Goal: Information Seeking & Learning: Compare options

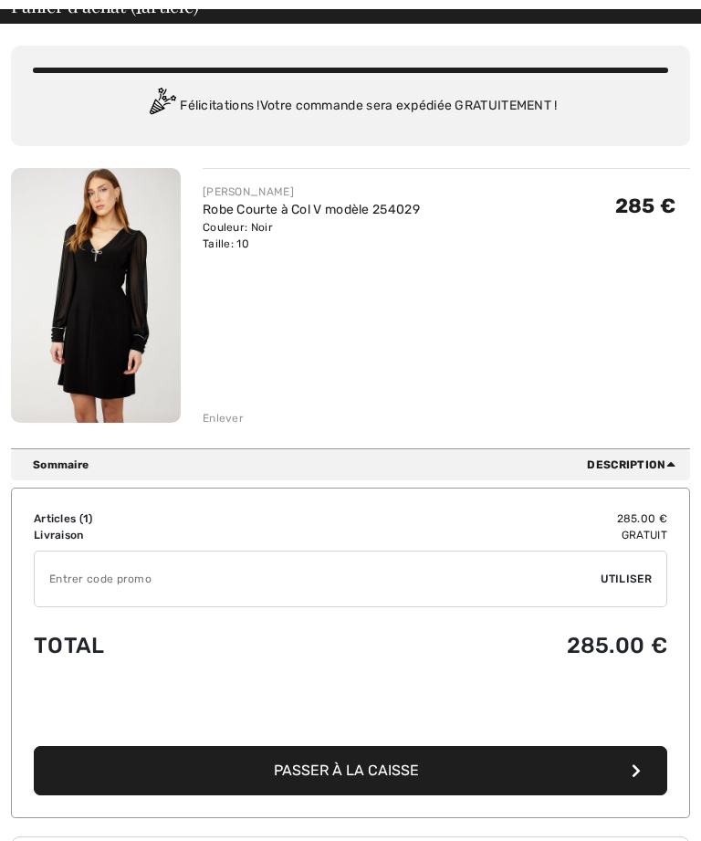
scroll to position [102, 0]
click at [230, 419] on div "Enlever" at bounding box center [223, 418] width 41 height 16
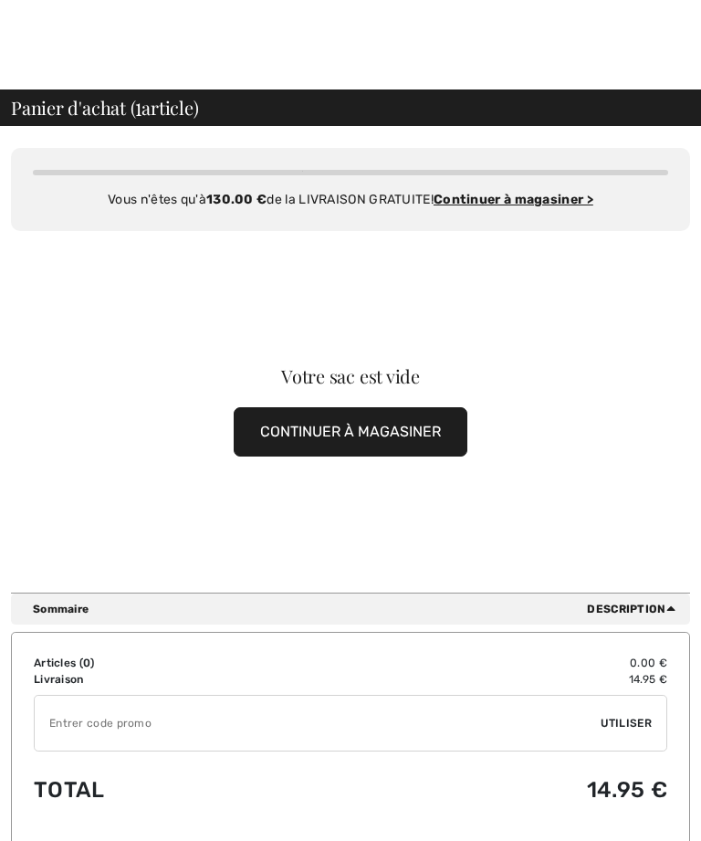
scroll to position [0, 0]
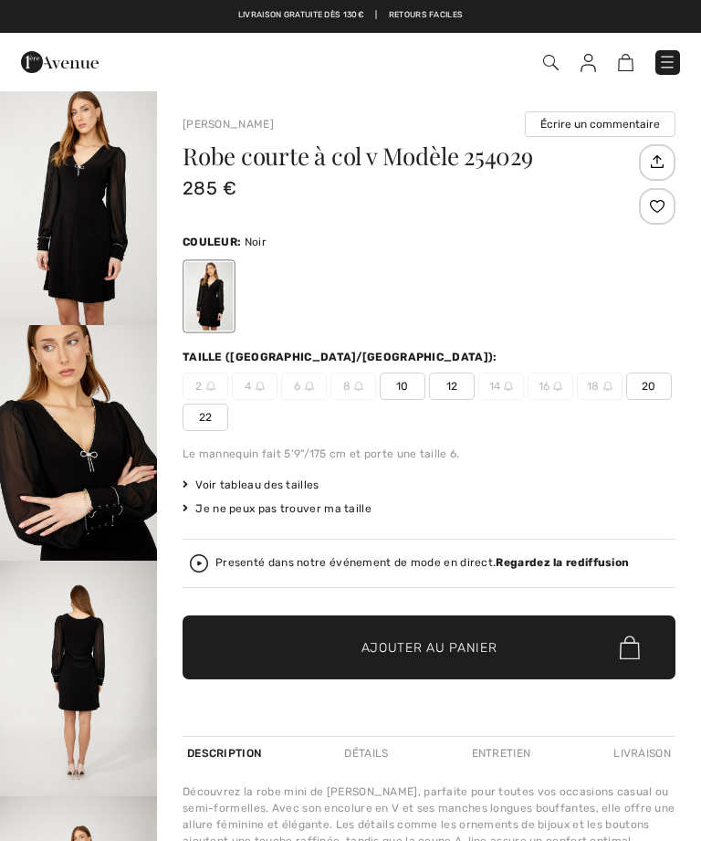
checkbox input "true"
click at [289, 481] on span "Voir tableau des tailles" at bounding box center [251, 485] width 137 height 16
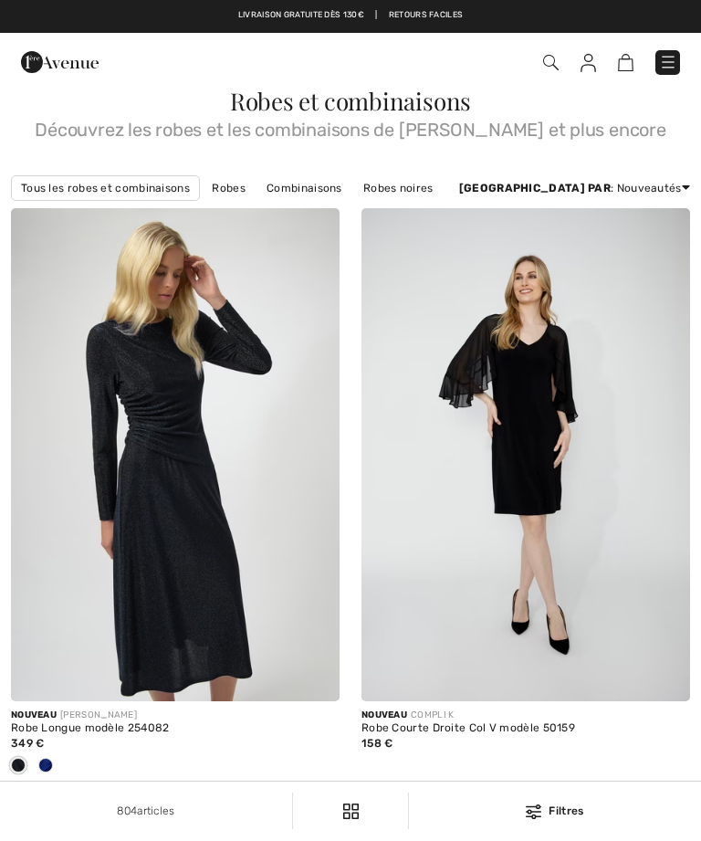
checkbox input "true"
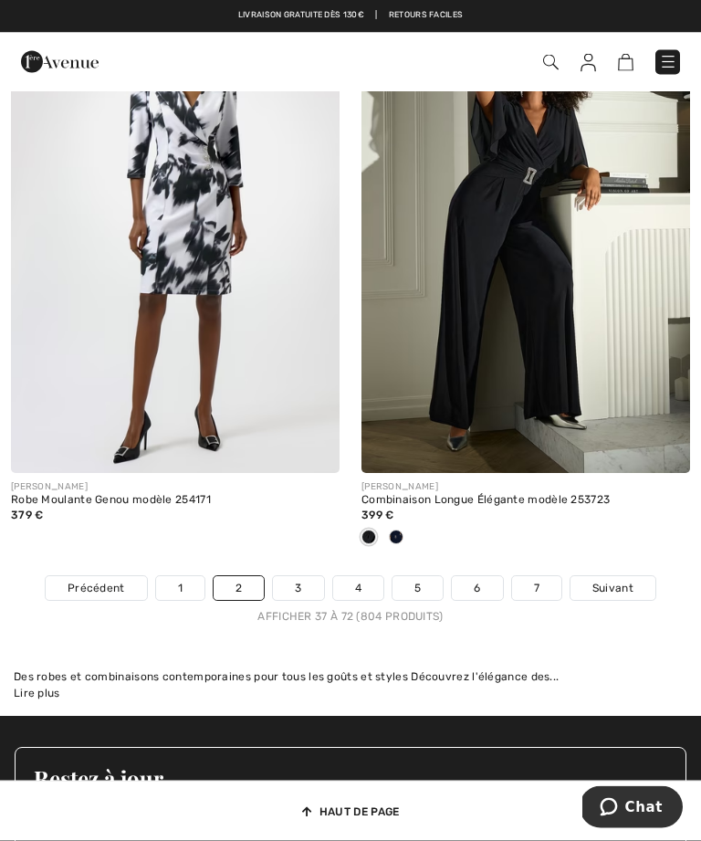
scroll to position [10323, 0]
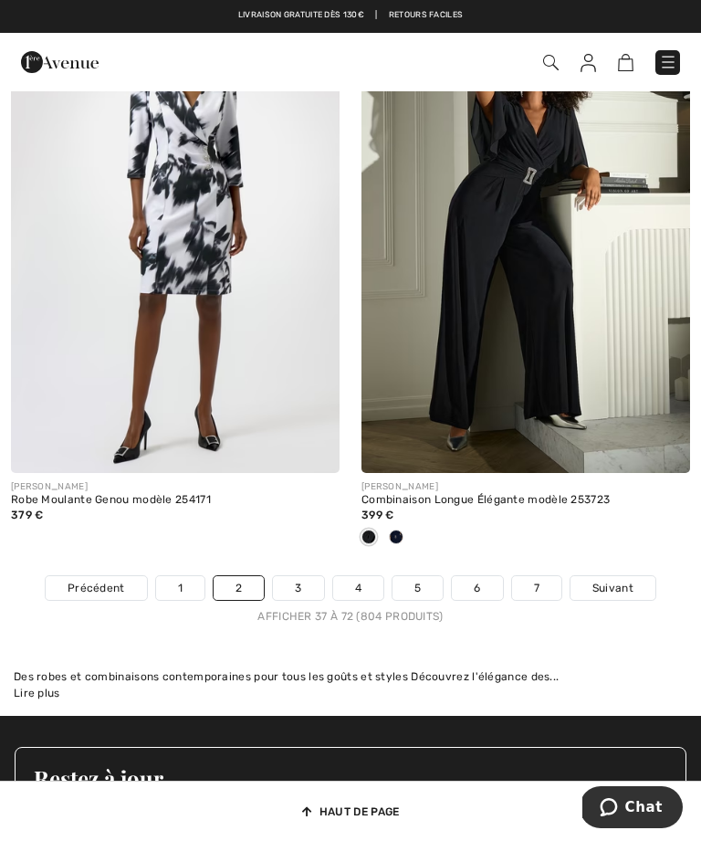
click at [301, 576] on link "3" at bounding box center [298, 588] width 50 height 24
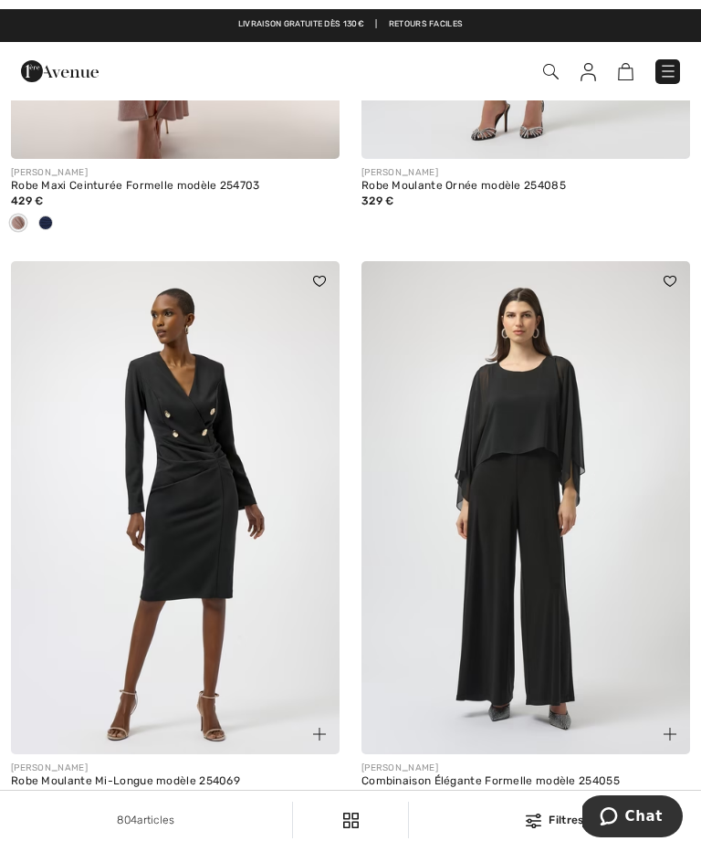
scroll to position [7800, 0]
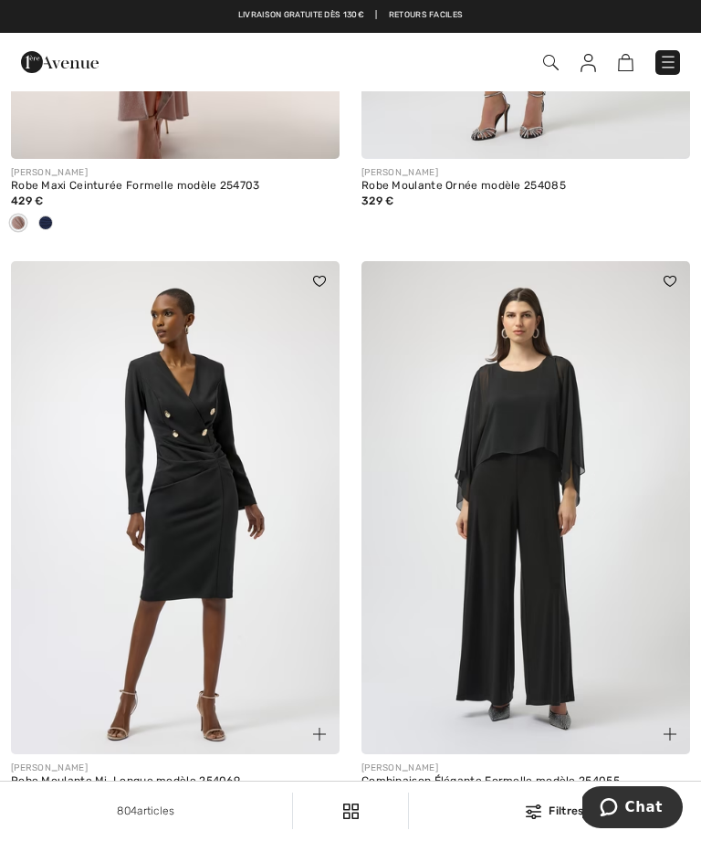
click at [278, 580] on img at bounding box center [175, 507] width 329 height 493
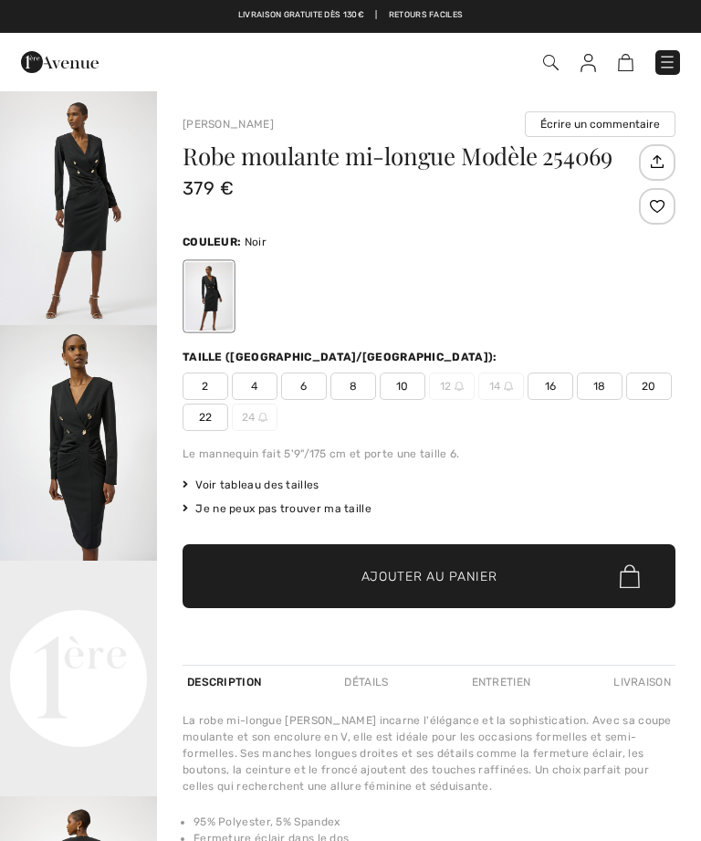
click at [89, 234] on img "1 / 4" at bounding box center [78, 207] width 157 height 236
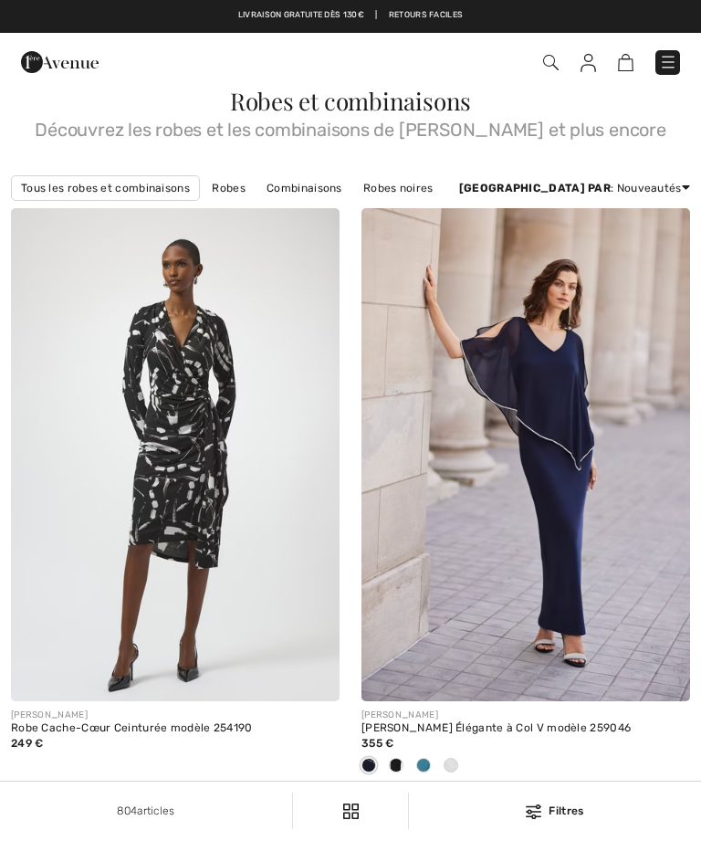
checkbox input "true"
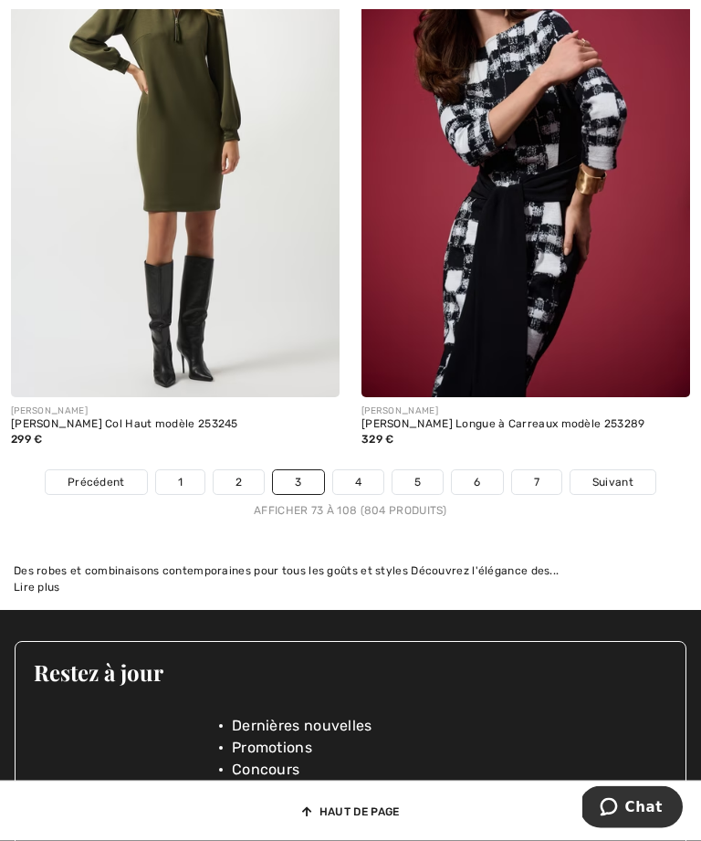
scroll to position [10447, 0]
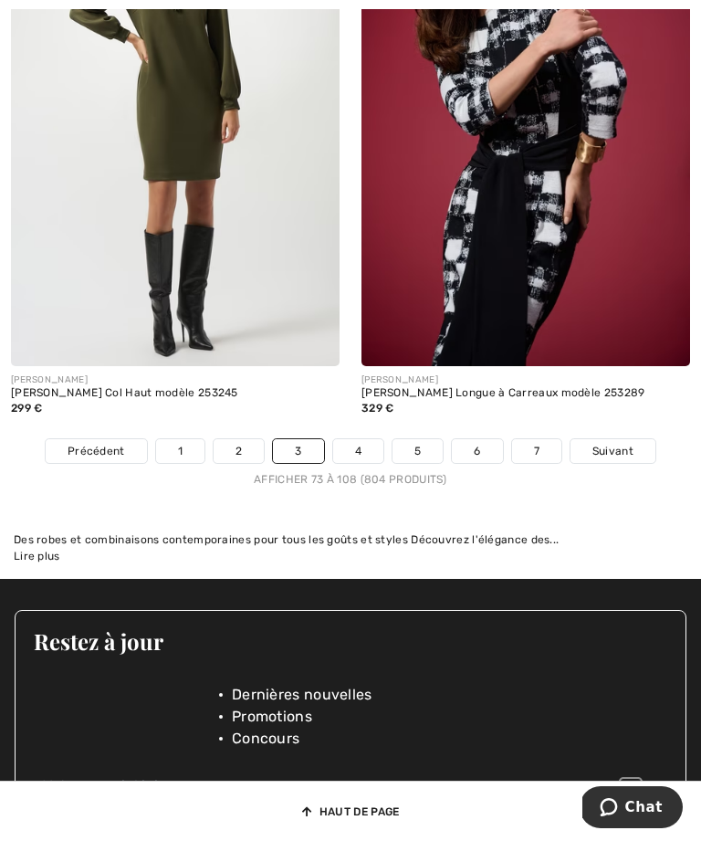
click at [373, 439] on link "4" at bounding box center [358, 451] width 50 height 24
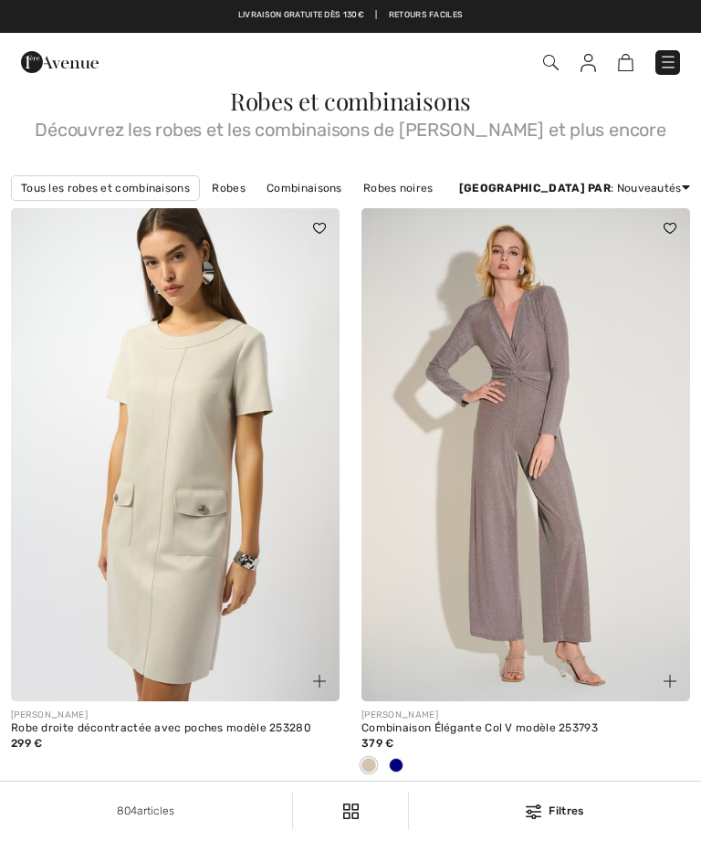
checkbox input "true"
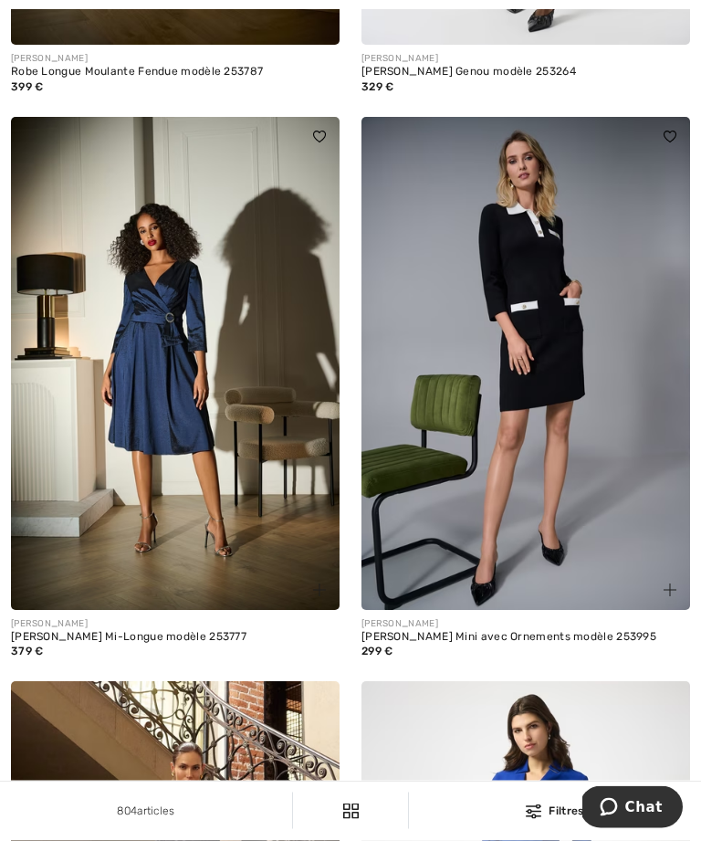
scroll to position [1253, 0]
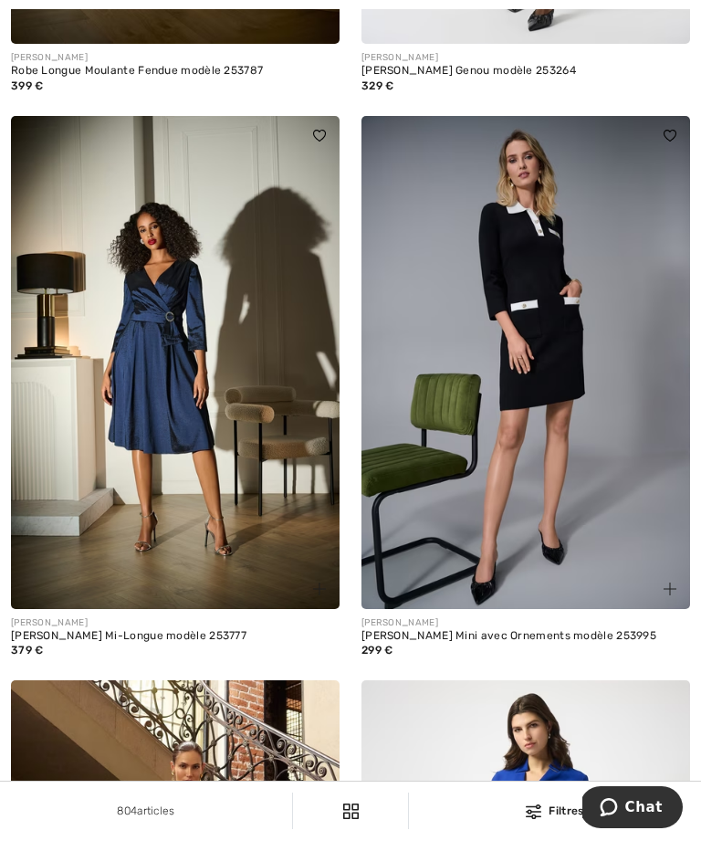
click at [576, 367] on img at bounding box center [526, 362] width 329 height 493
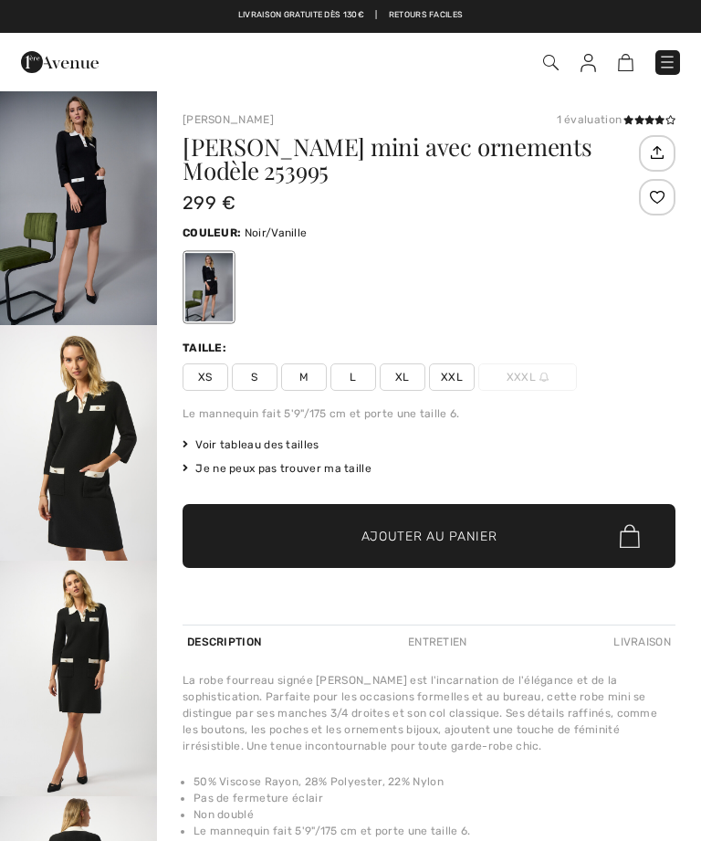
checkbox input "true"
click at [111, 226] on img "1 / 5" at bounding box center [78, 207] width 157 height 236
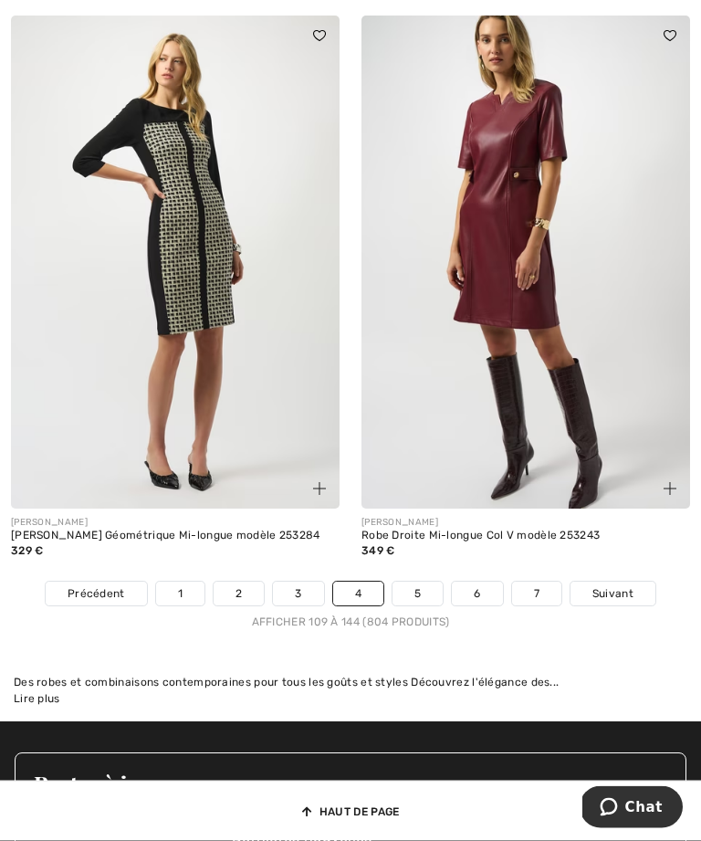
scroll to position [10396, 0]
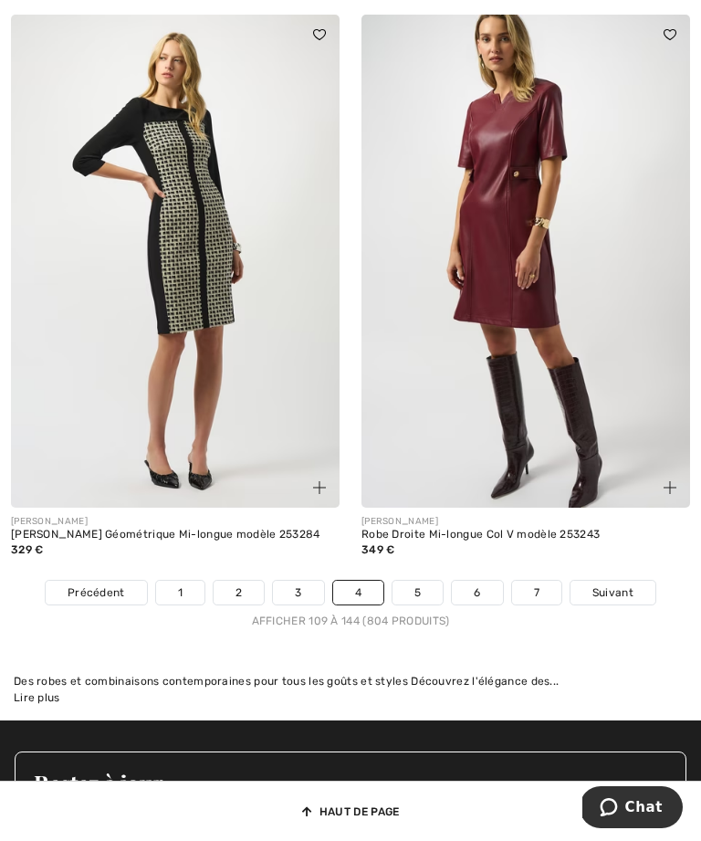
click at [427, 581] on link "5" at bounding box center [418, 593] width 50 height 24
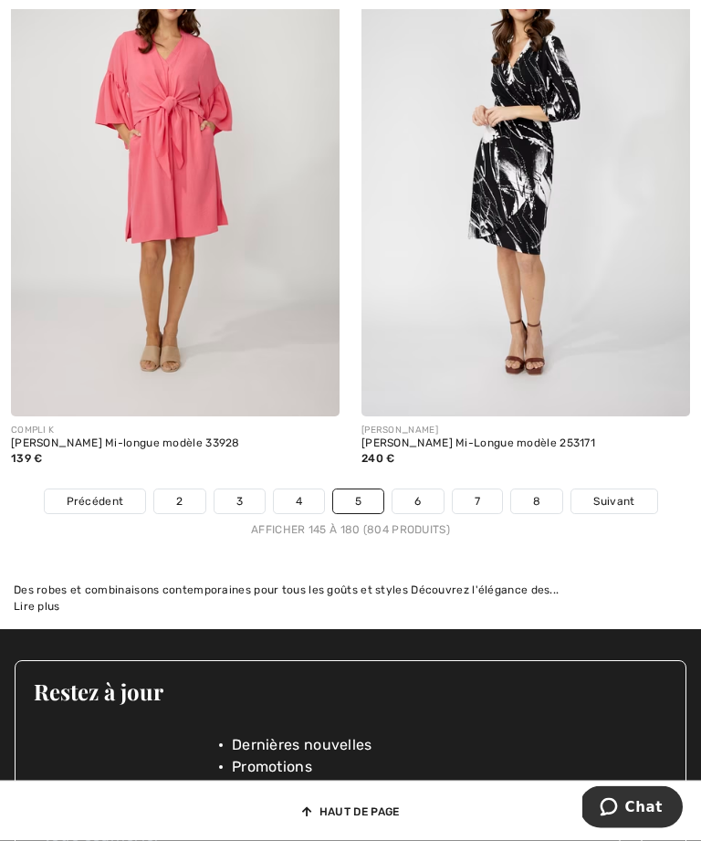
scroll to position [10337, 0]
click at [420, 489] on link "6" at bounding box center [418, 501] width 50 height 24
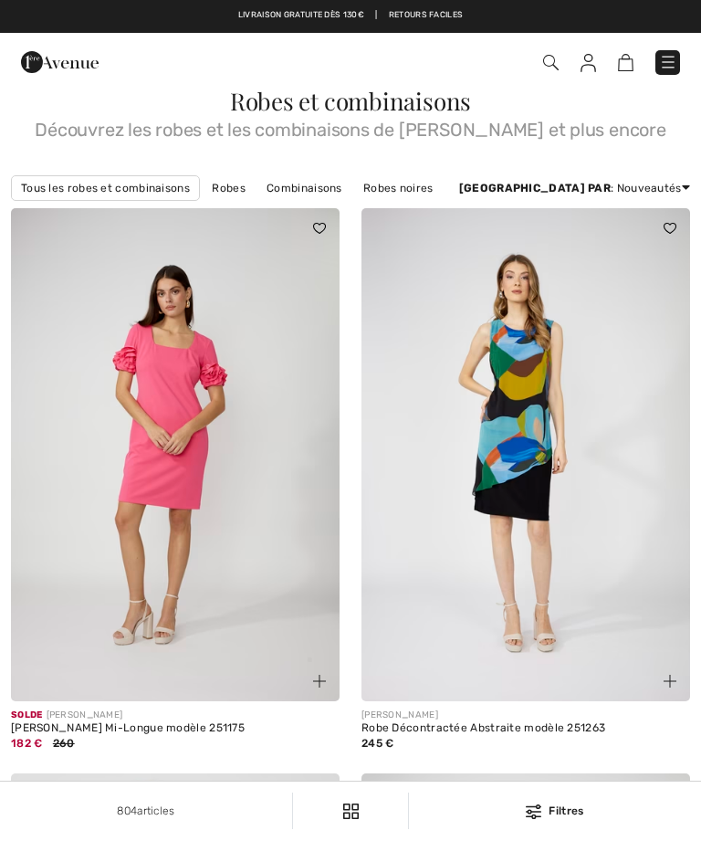
checkbox input "true"
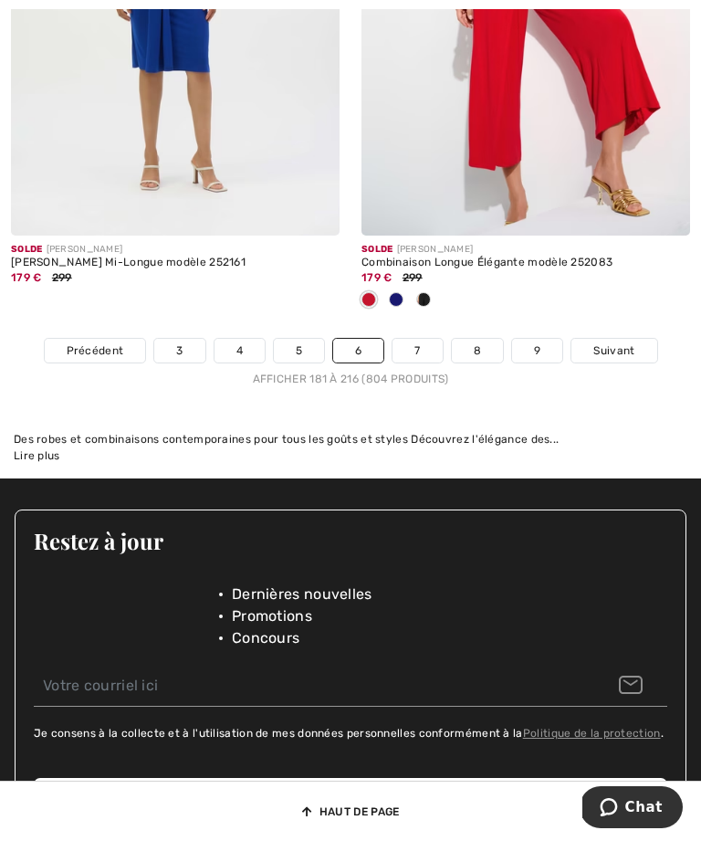
scroll to position [10595, 0]
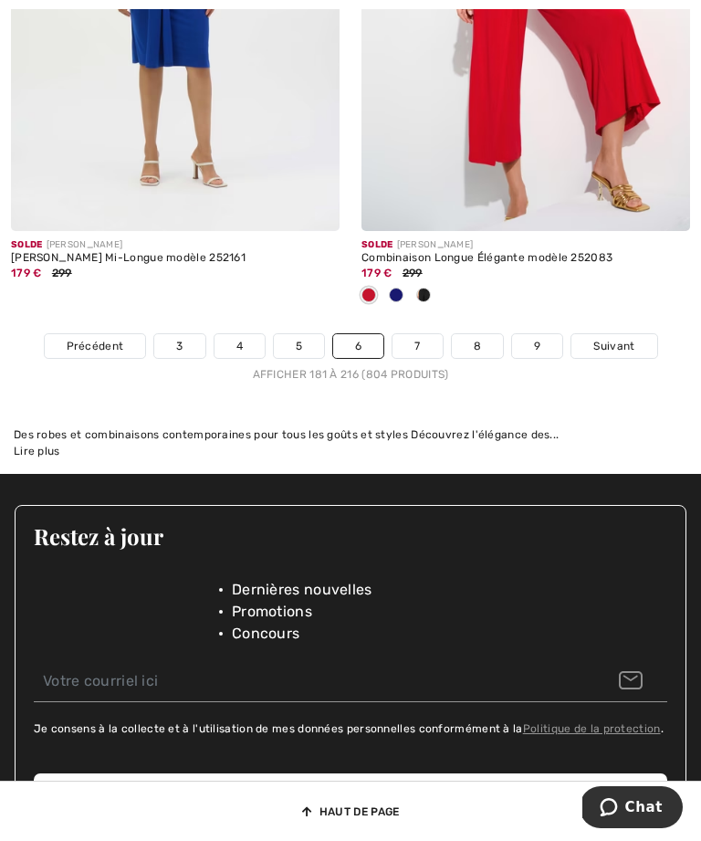
click at [425, 334] on link "7" at bounding box center [417, 346] width 49 height 24
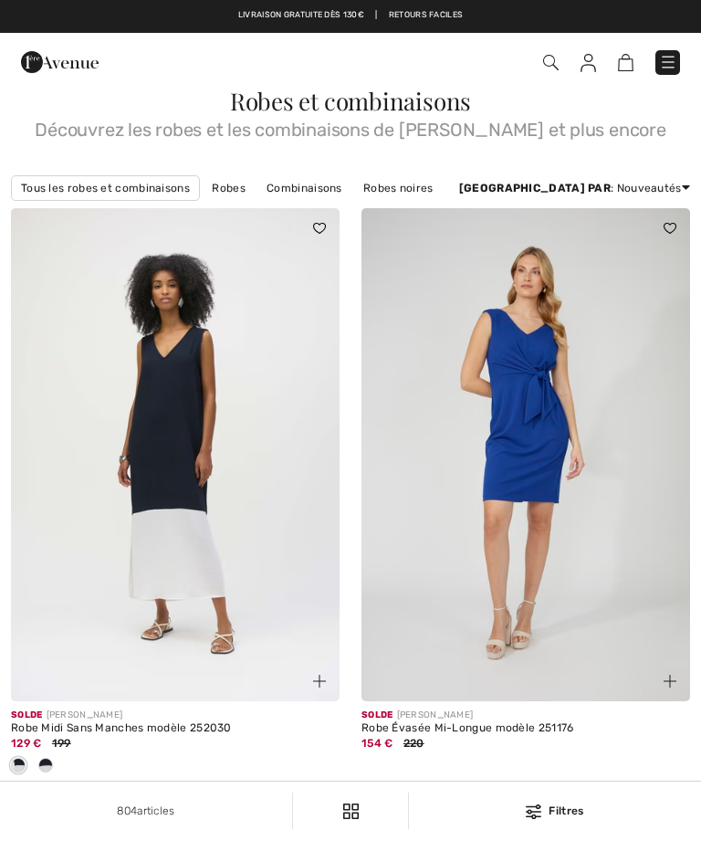
checkbox input "true"
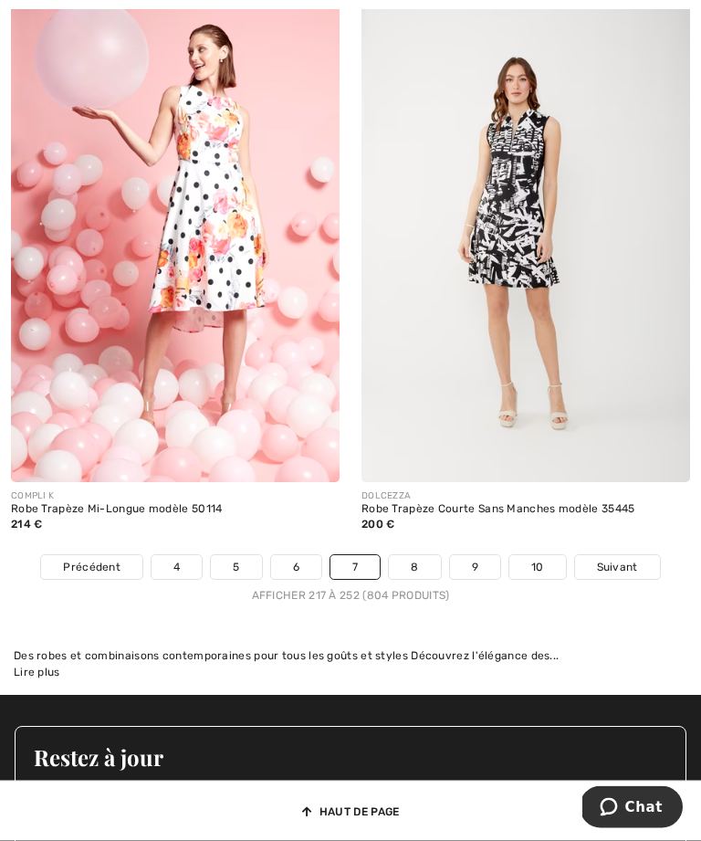
scroll to position [10333, 0]
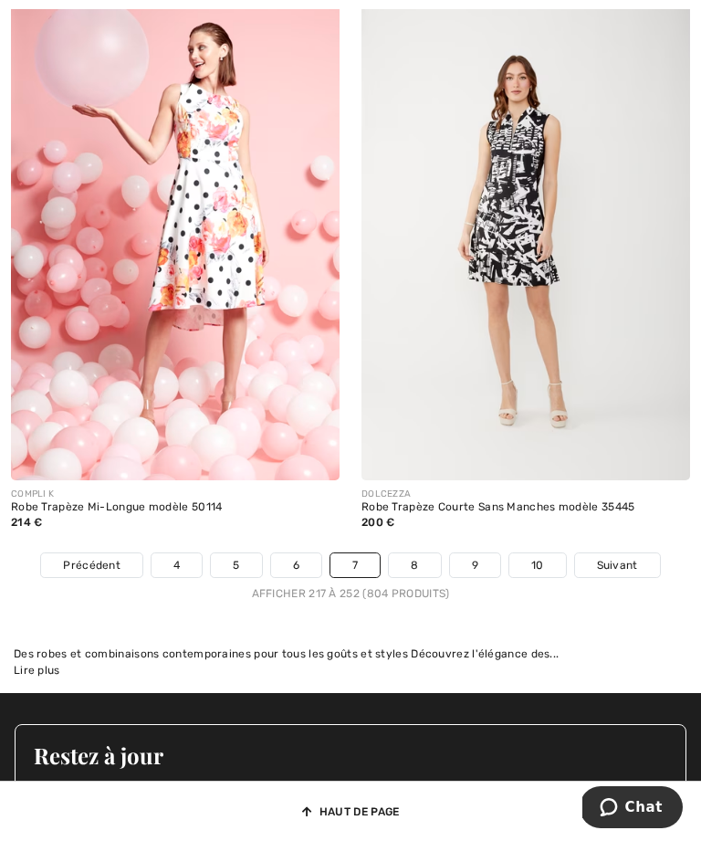
click at [424, 553] on link "8" at bounding box center [414, 565] width 51 height 24
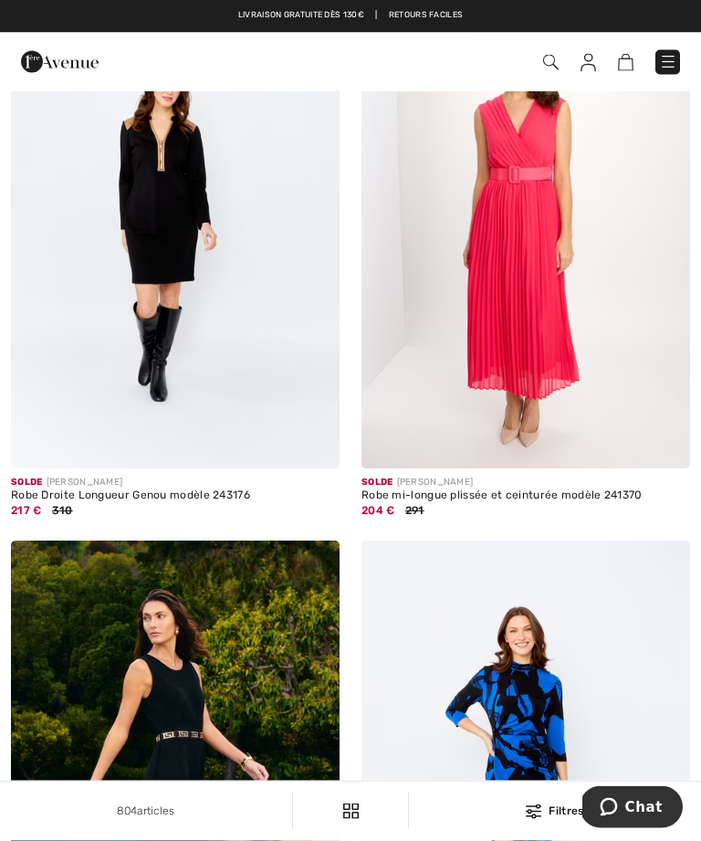
scroll to position [4337, 0]
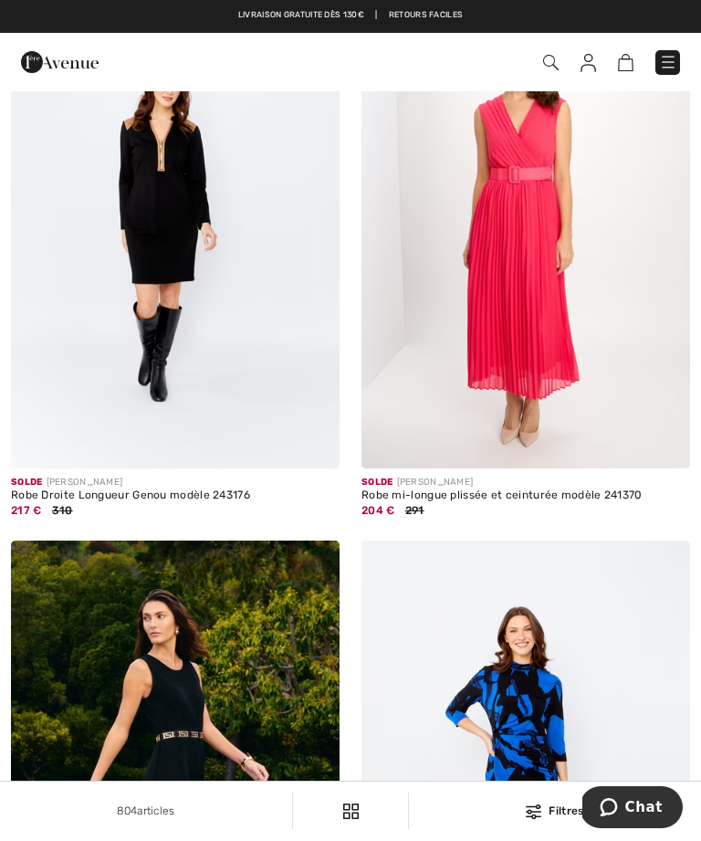
click at [257, 342] on img at bounding box center [175, 221] width 329 height 493
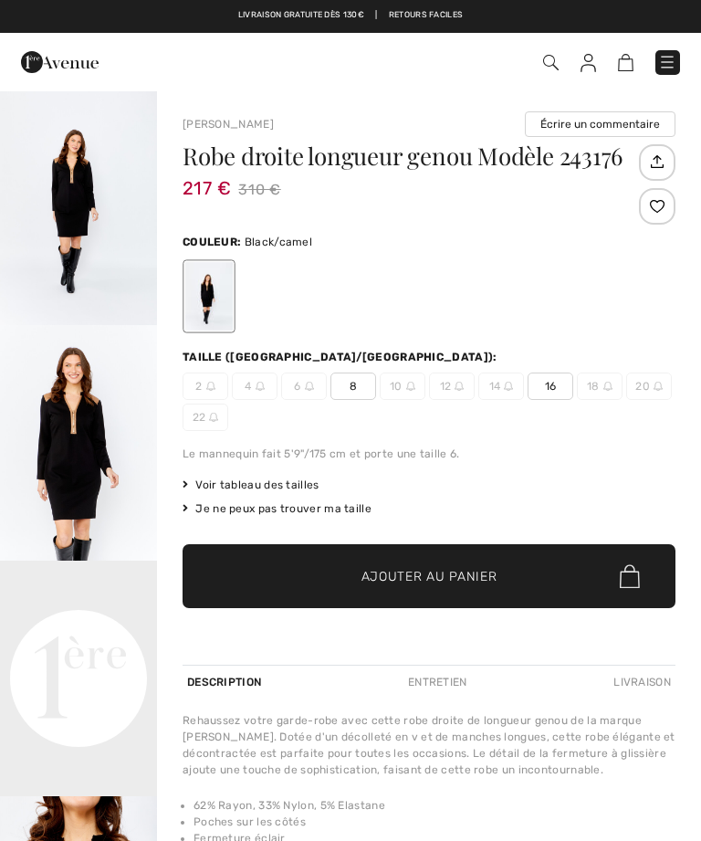
checkbox input "true"
click at [105, 213] on img "1 / 4" at bounding box center [78, 207] width 157 height 236
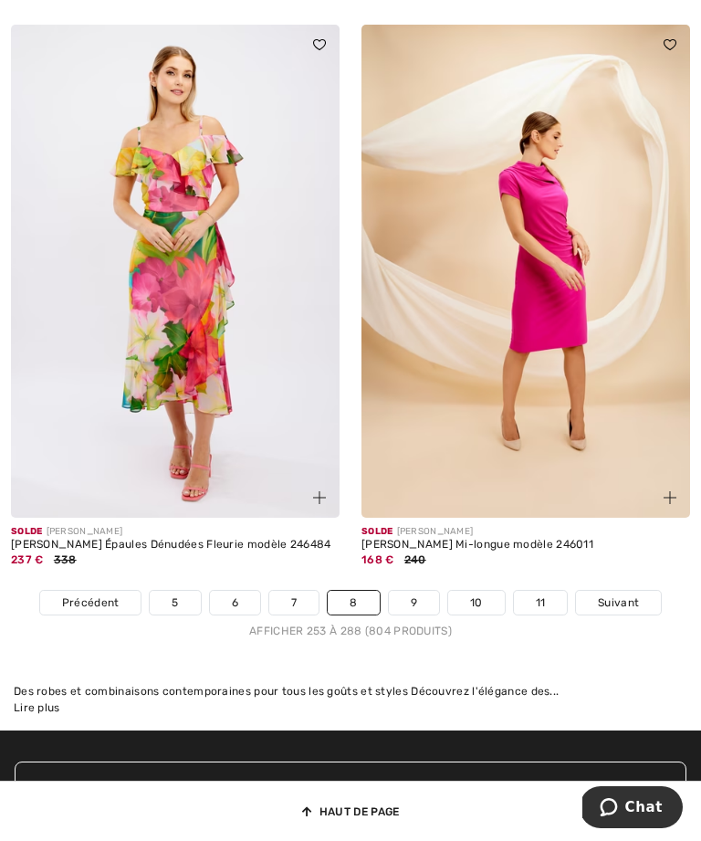
scroll to position [10208, 0]
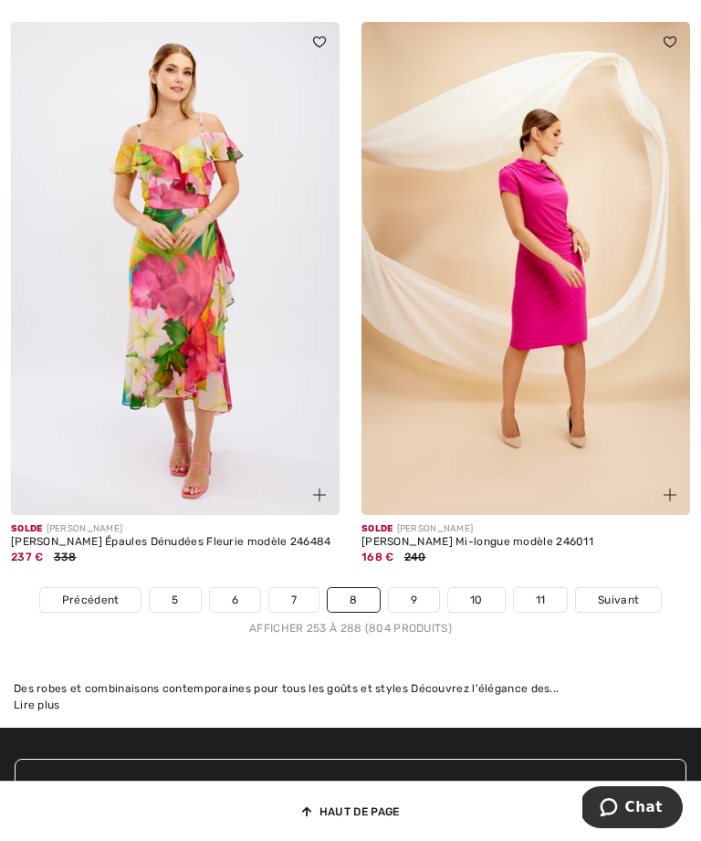
click at [423, 588] on link "9" at bounding box center [414, 600] width 50 height 24
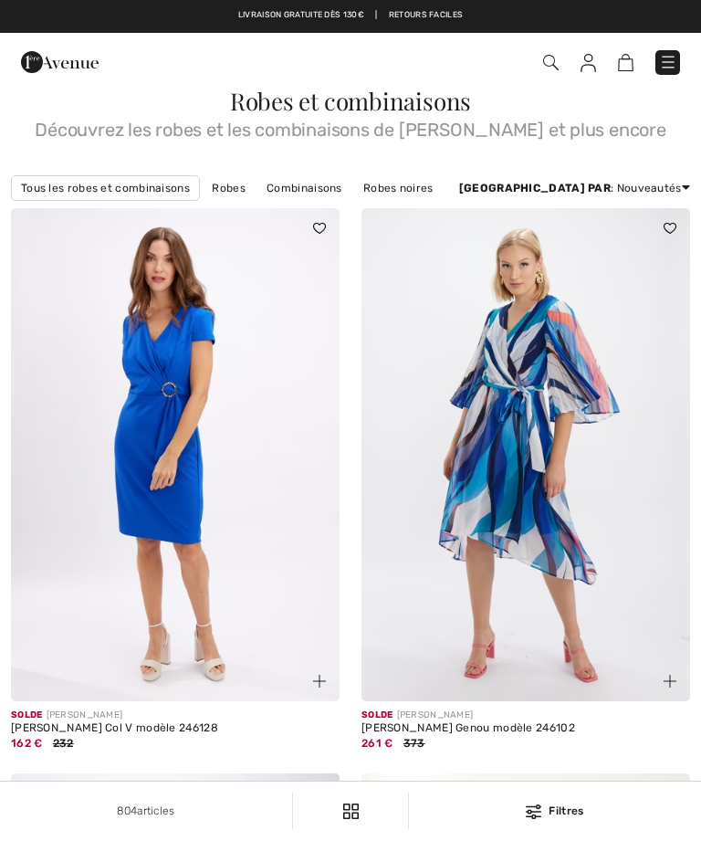
checkbox input "true"
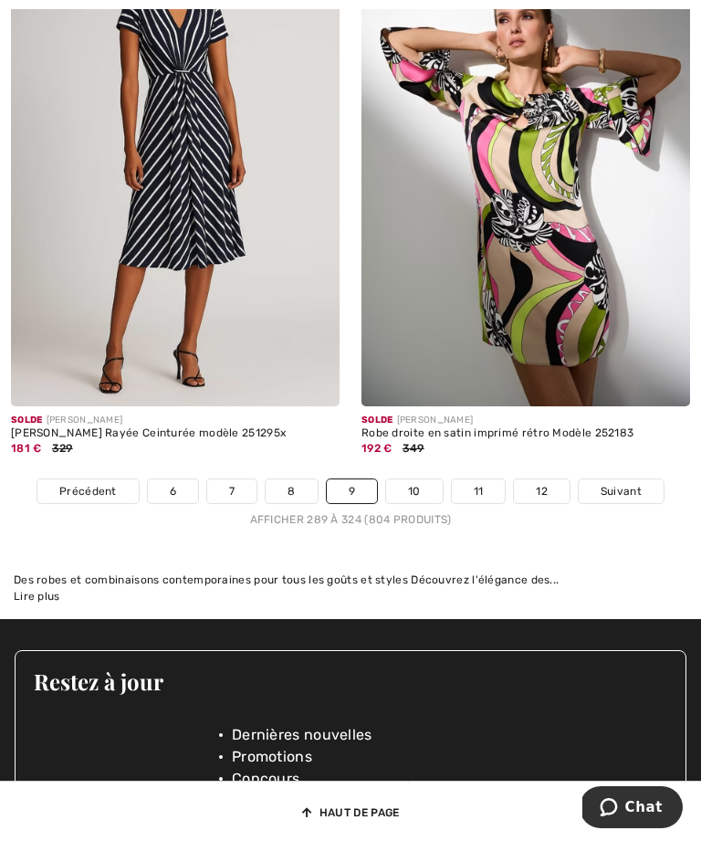
scroll to position [10568, 0]
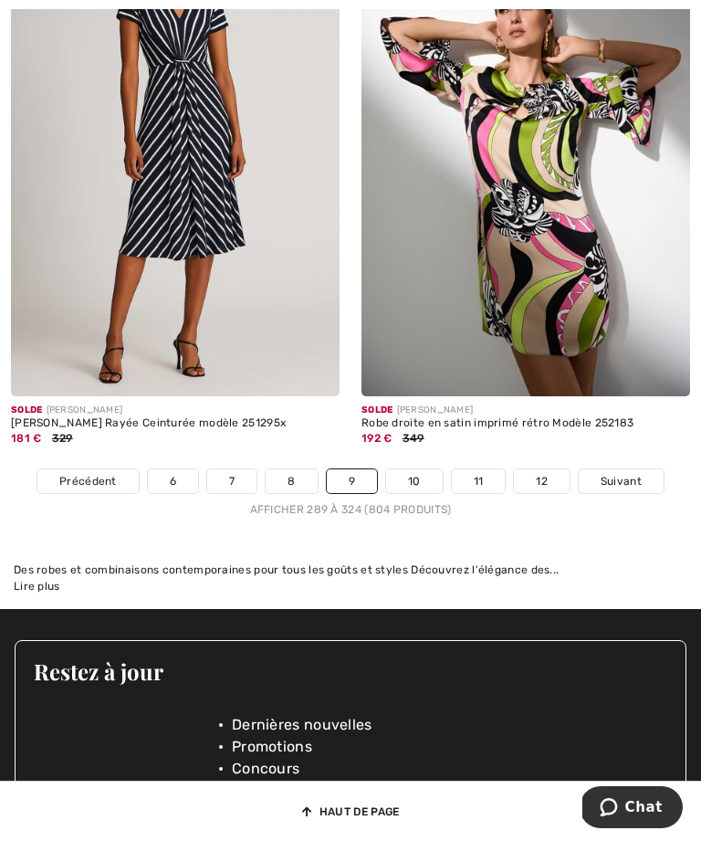
click at [412, 469] on link "10" at bounding box center [414, 481] width 57 height 24
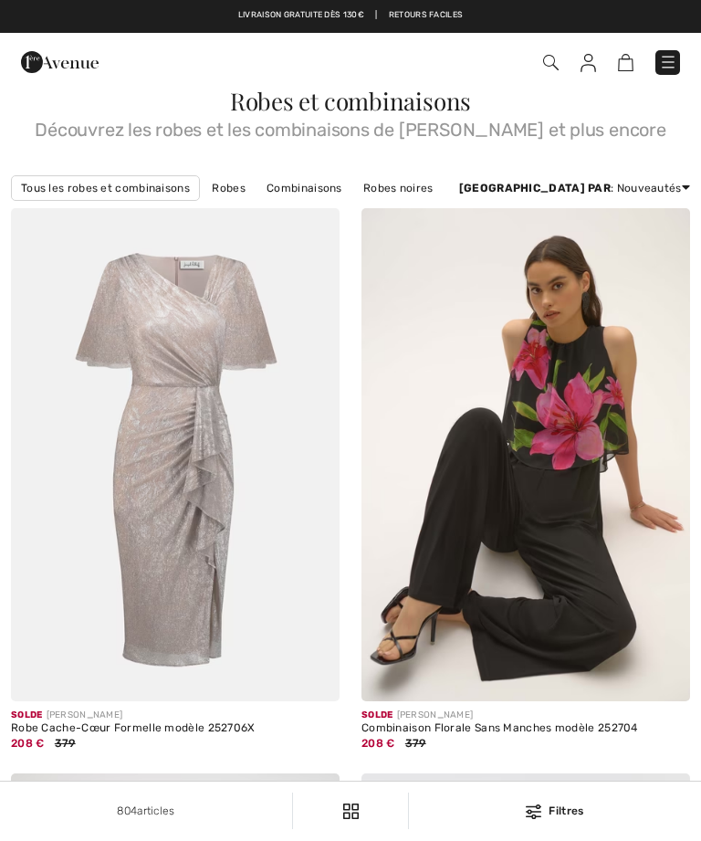
checkbox input "true"
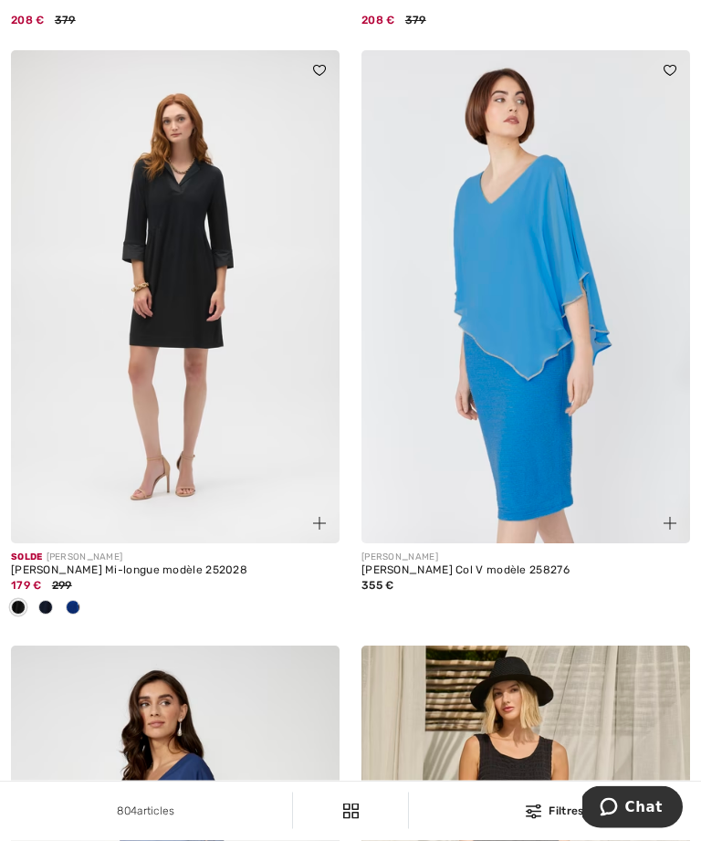
scroll to position [724, 0]
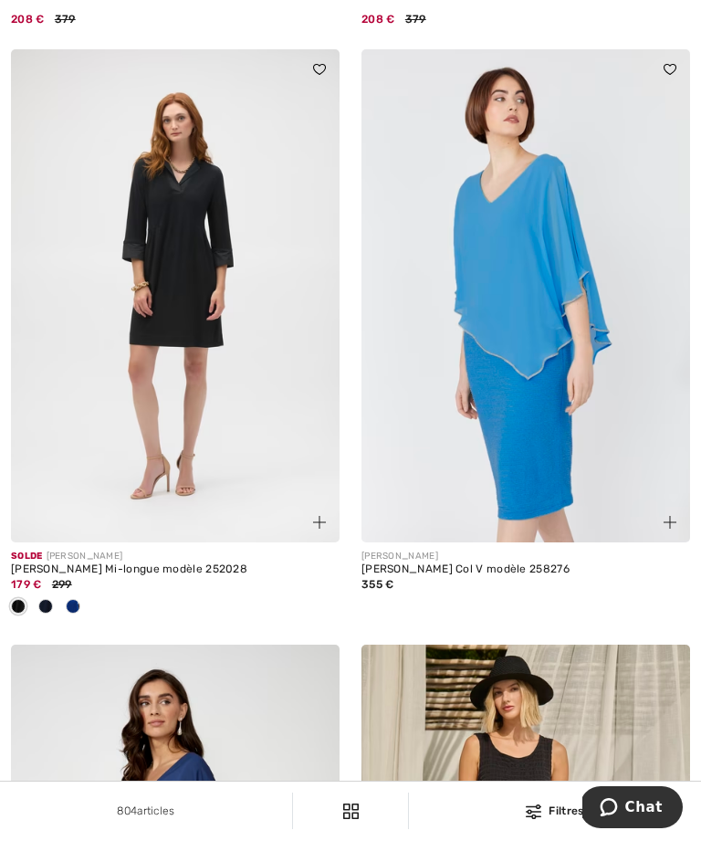
click at [227, 375] on img at bounding box center [175, 295] width 329 height 493
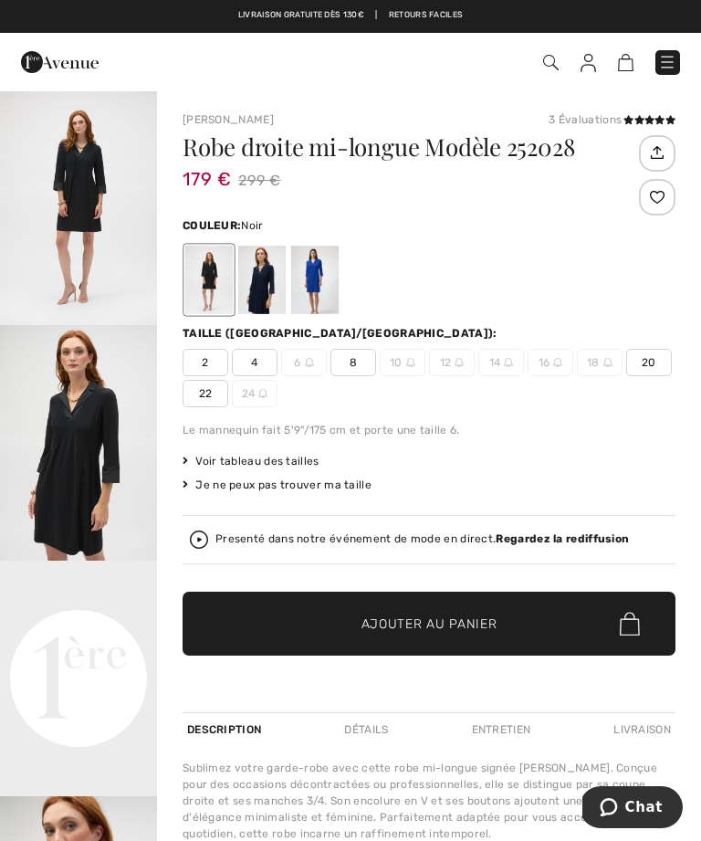
click at [87, 196] on img "1 / 4" at bounding box center [78, 207] width 157 height 236
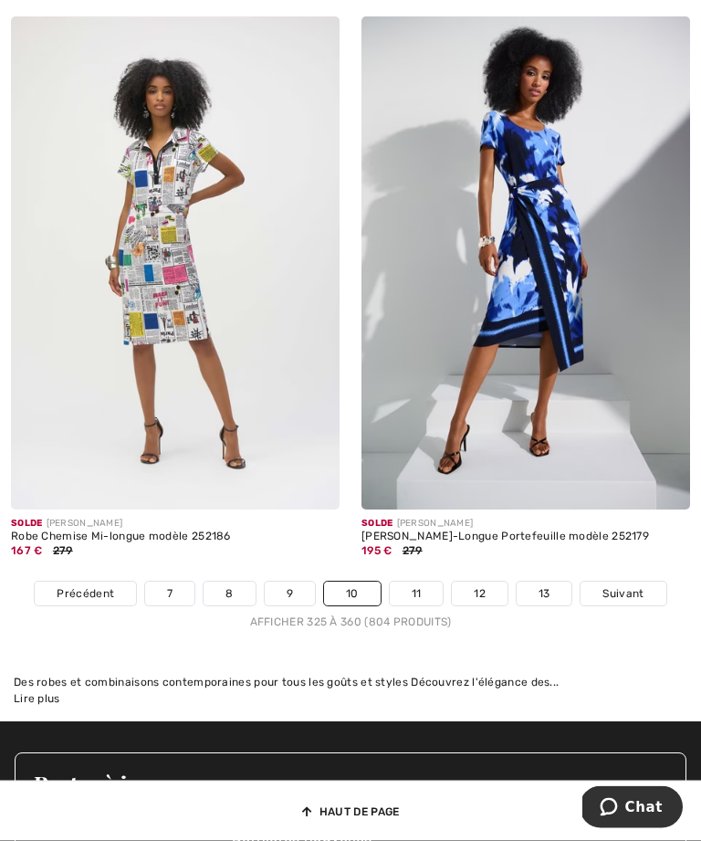
scroll to position [10450, 0]
click at [427, 582] on link "11" at bounding box center [417, 594] width 54 height 24
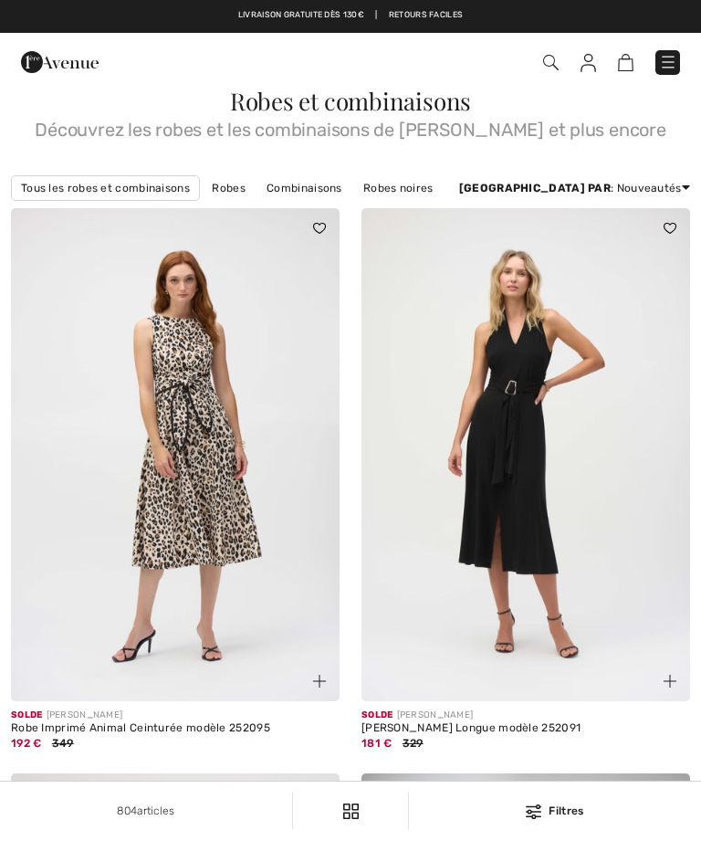
checkbox input "true"
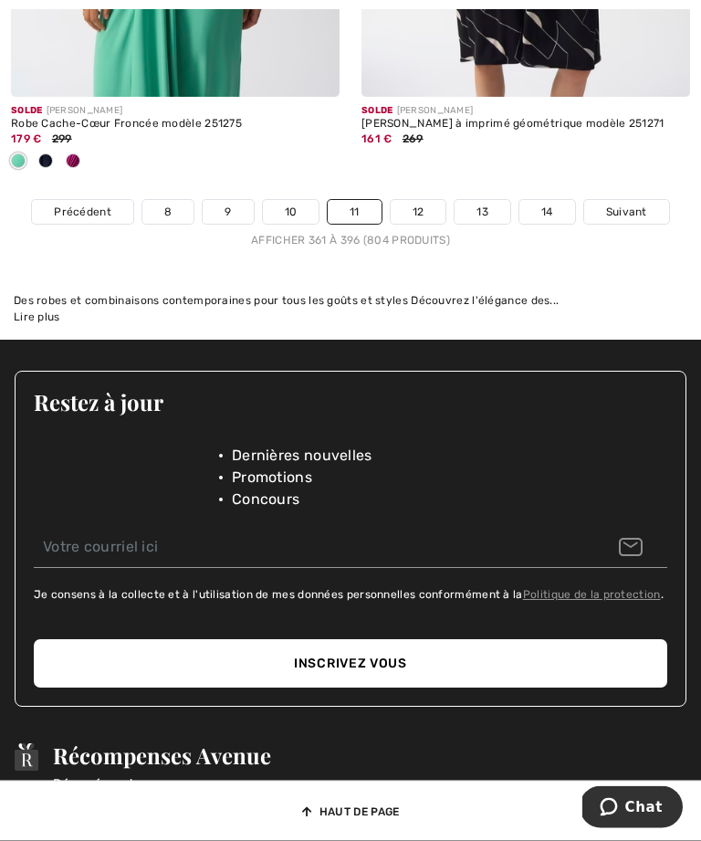
scroll to position [10837, 0]
click at [424, 200] on link "12" at bounding box center [419, 212] width 56 height 24
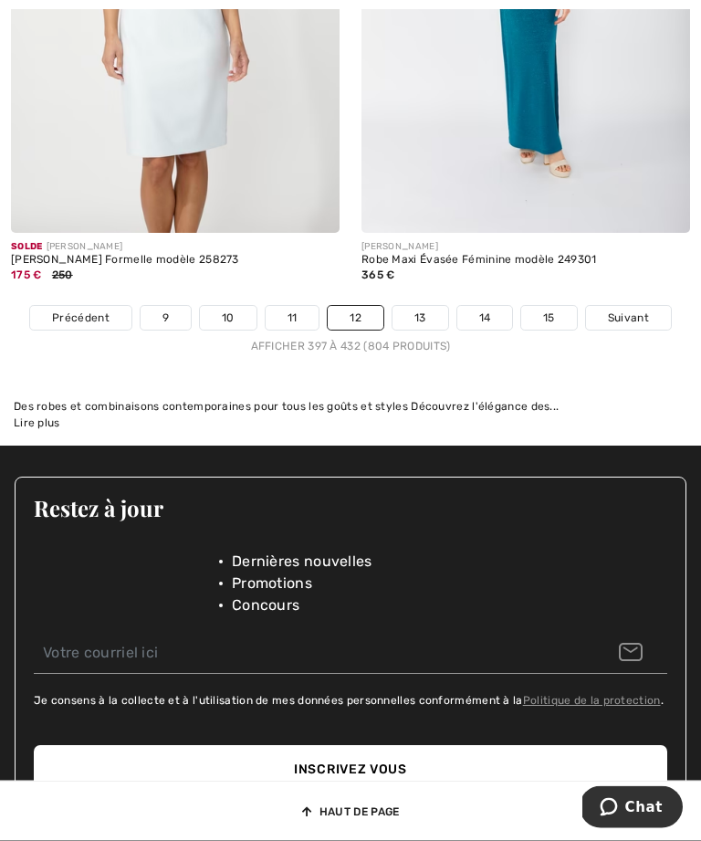
scroll to position [10593, 0]
click at [425, 306] on link "13" at bounding box center [421, 318] width 56 height 24
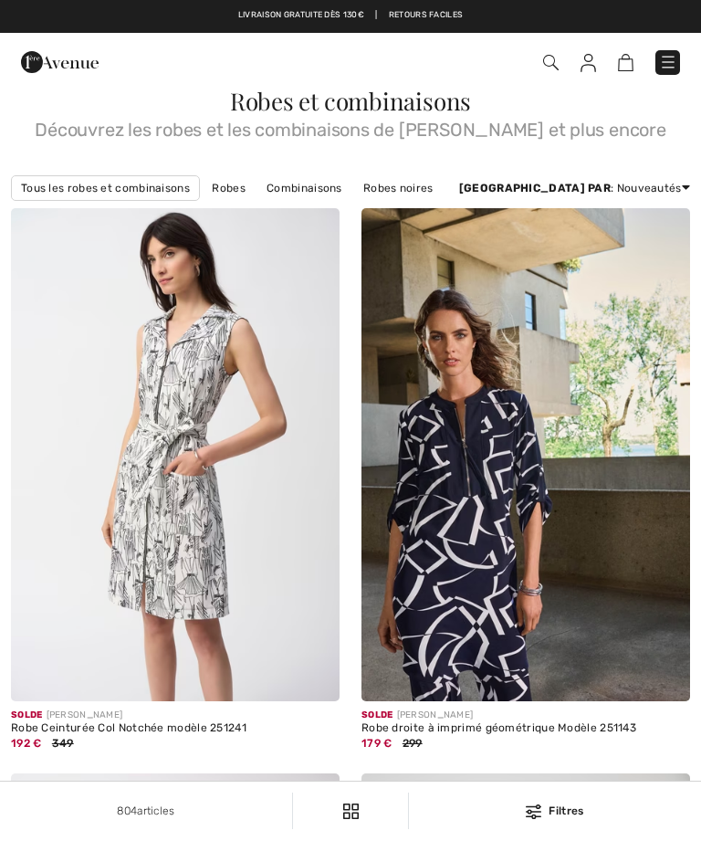
checkbox input "true"
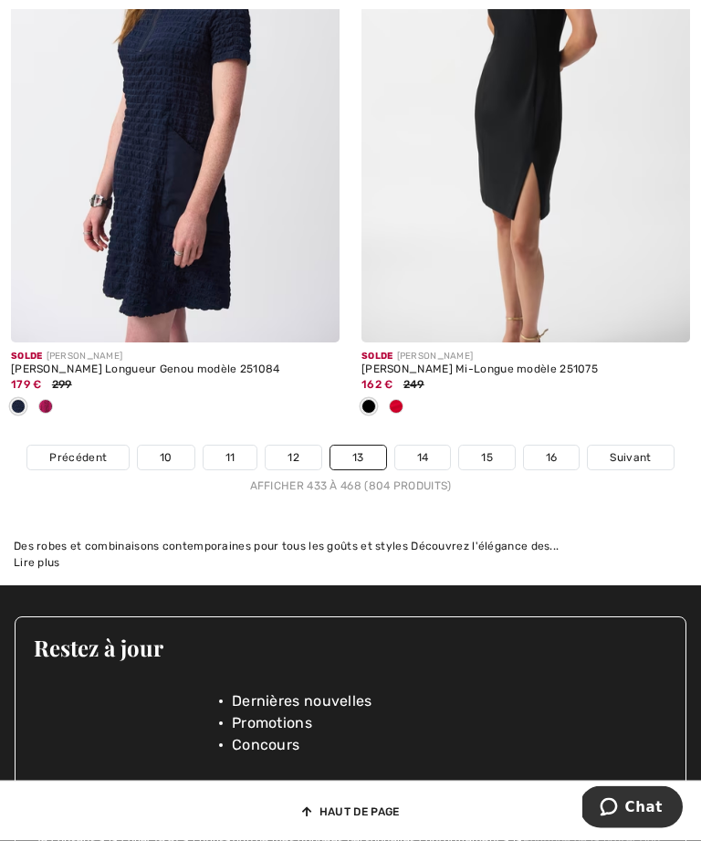
scroll to position [10742, 0]
click at [421, 446] on link "14" at bounding box center [423, 458] width 56 height 24
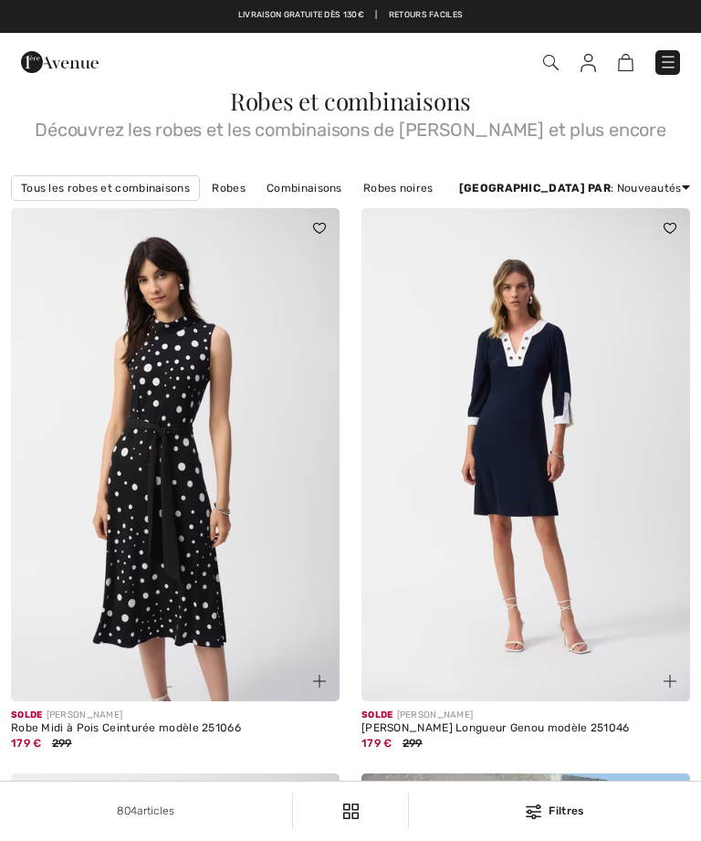
checkbox input "true"
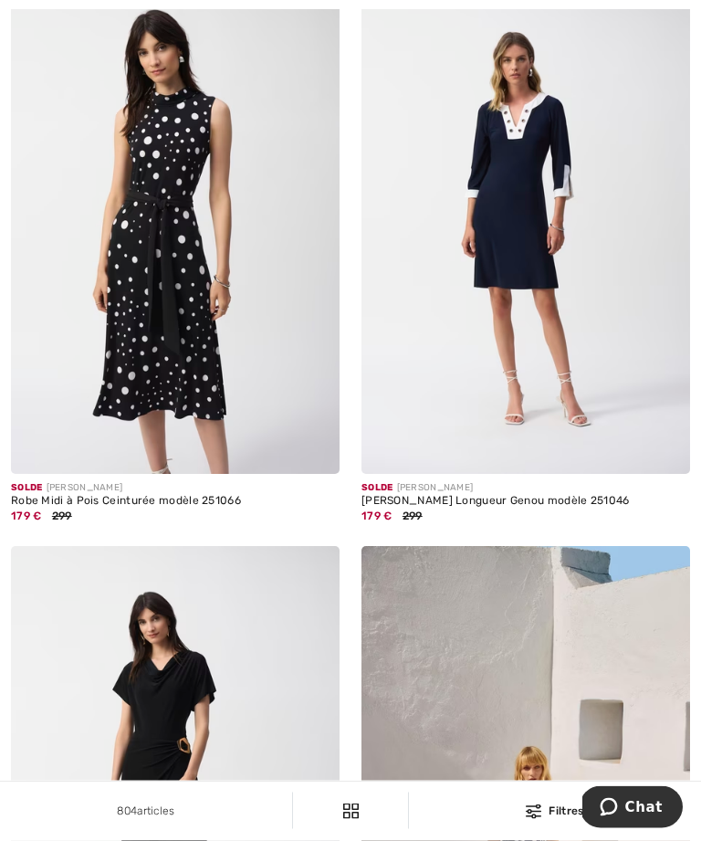
scroll to position [228, 0]
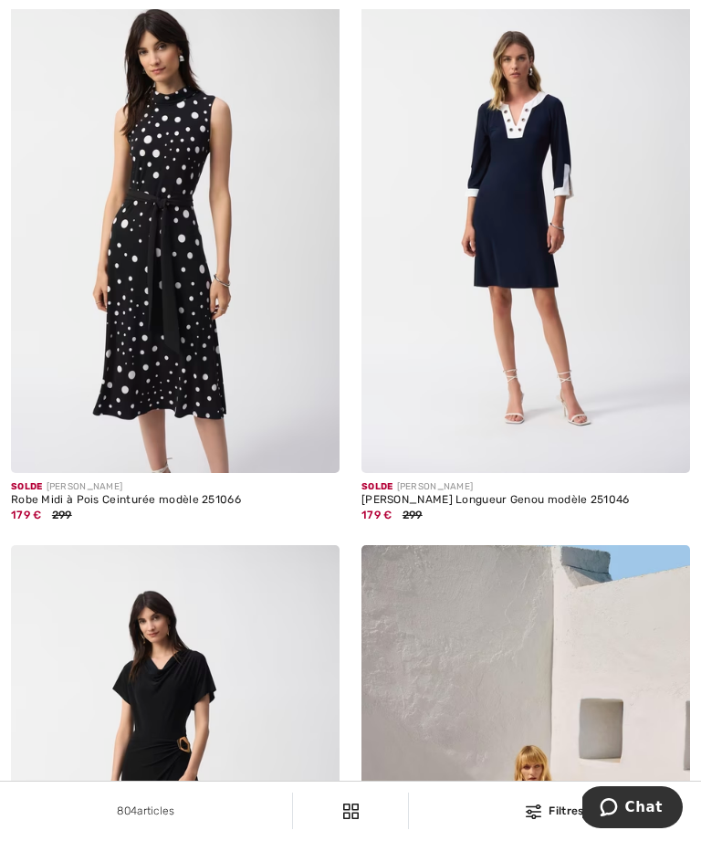
click at [583, 262] on img at bounding box center [526, 226] width 329 height 493
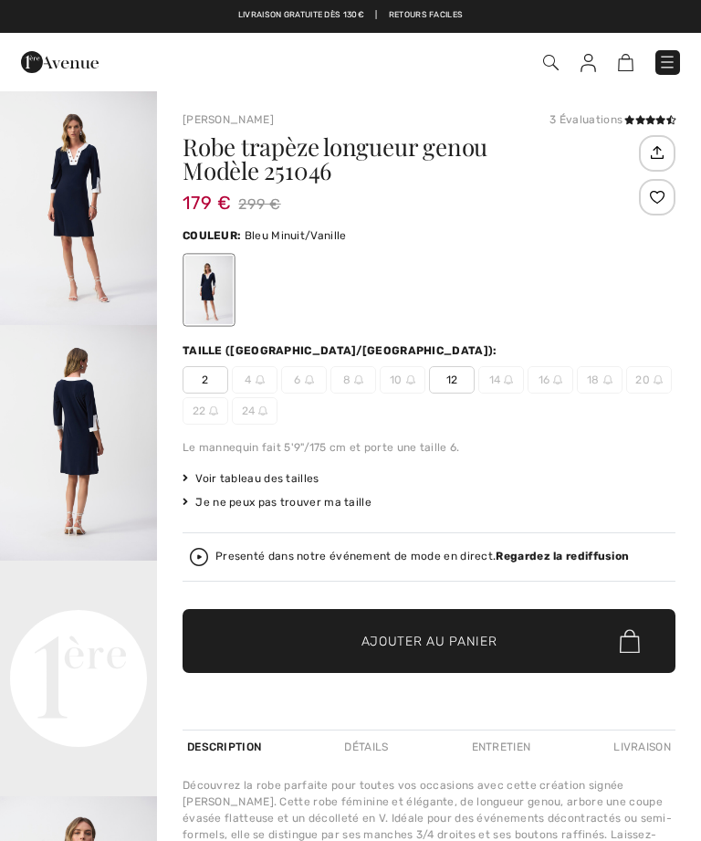
checkbox input "true"
click at [63, 216] on img "1 / 4" at bounding box center [78, 207] width 157 height 236
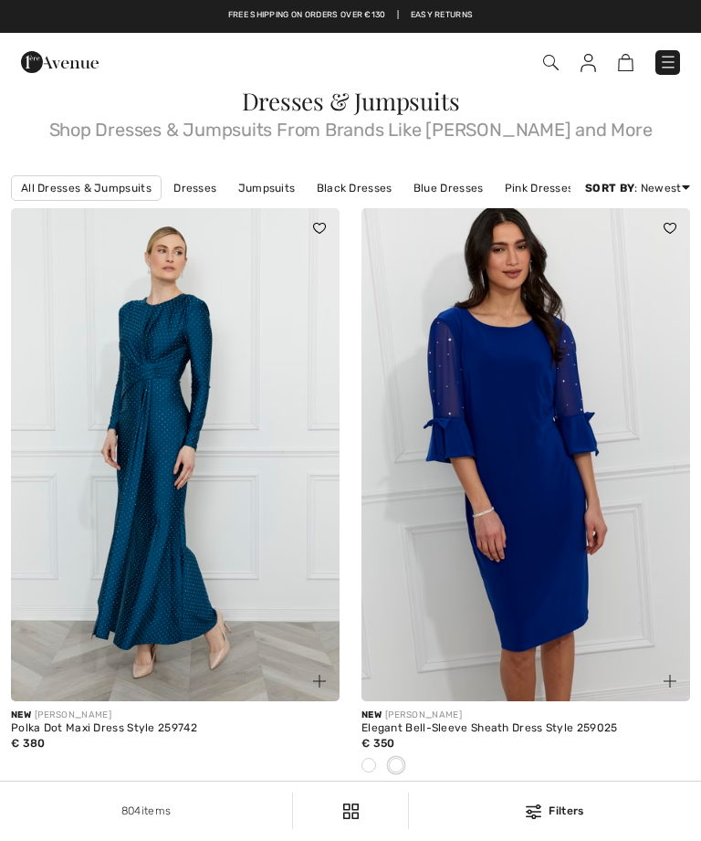
checkbox input "true"
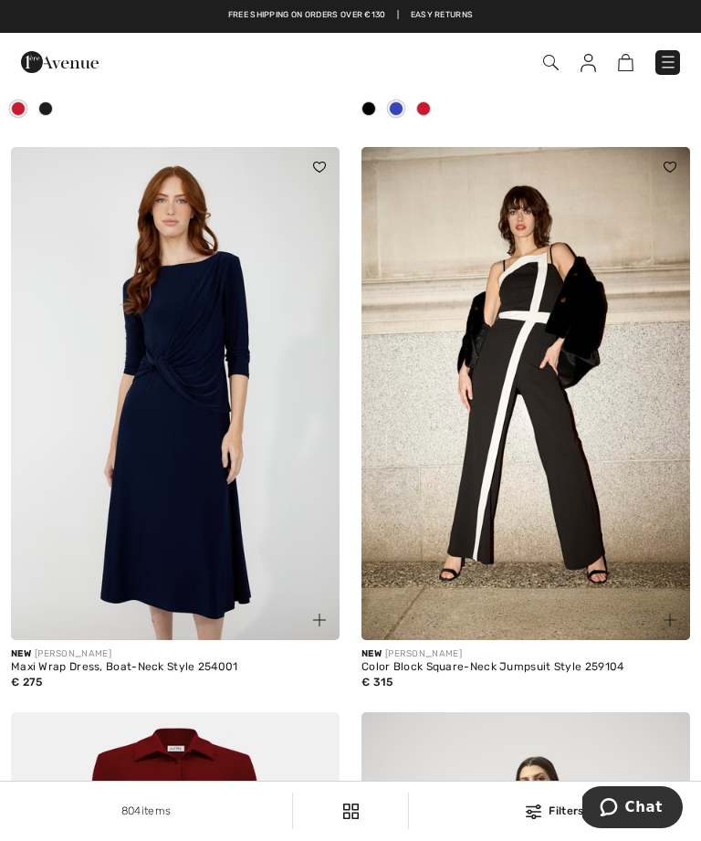
scroll to position [9750, 0]
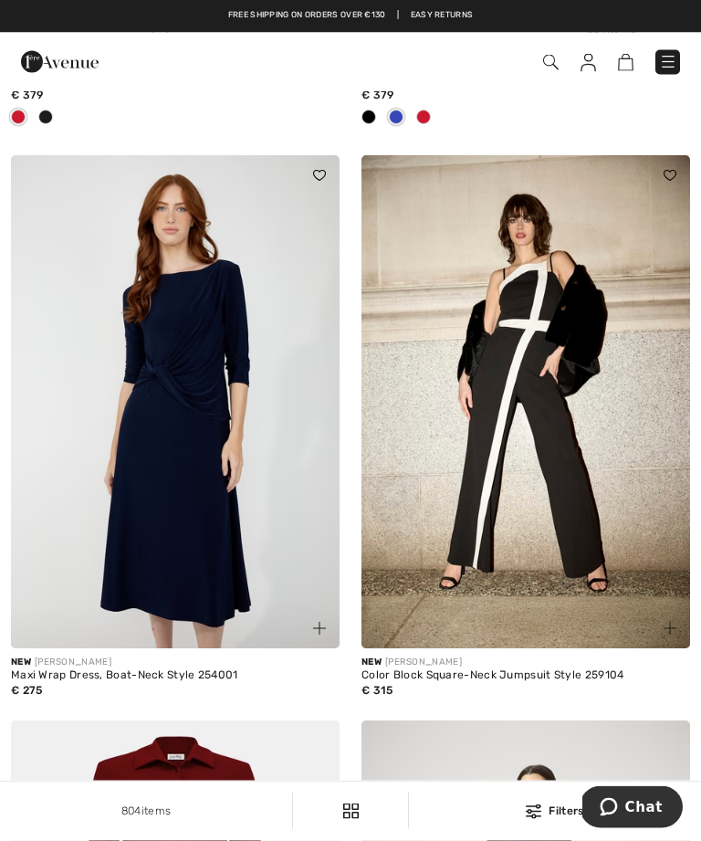
click at [671, 57] on img at bounding box center [668, 62] width 18 height 18
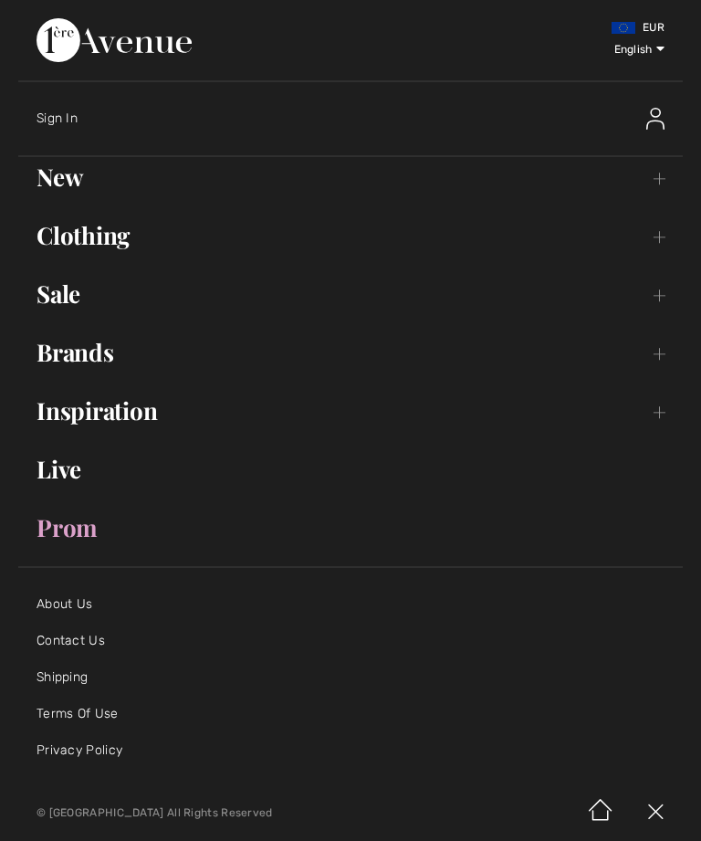
click at [662, 54] on select "English Français" at bounding box center [621, 47] width 87 height 55
select select "/fr/robes-et-combinaisons-71-c/"
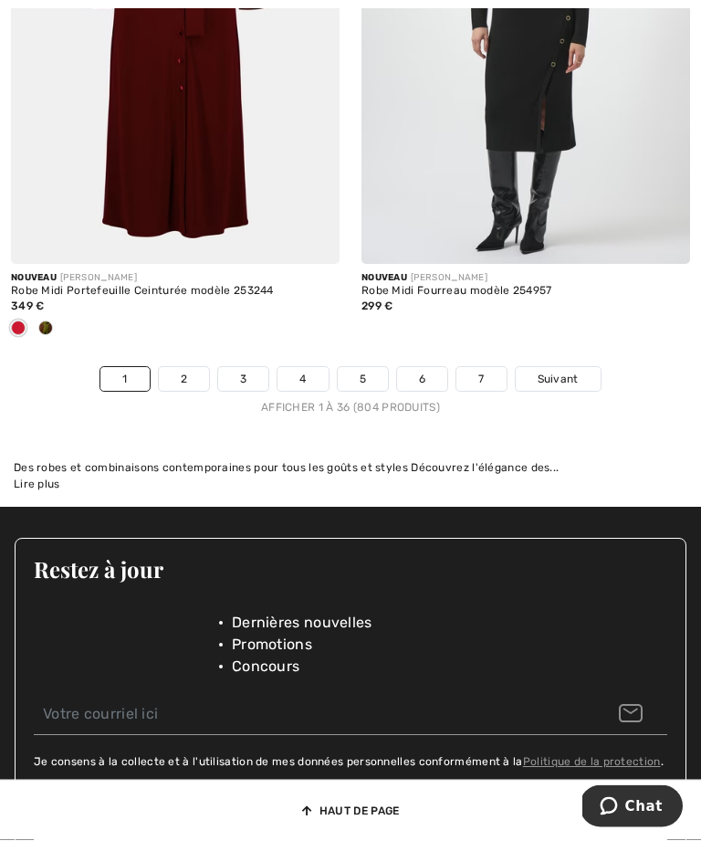
scroll to position [10713, 0]
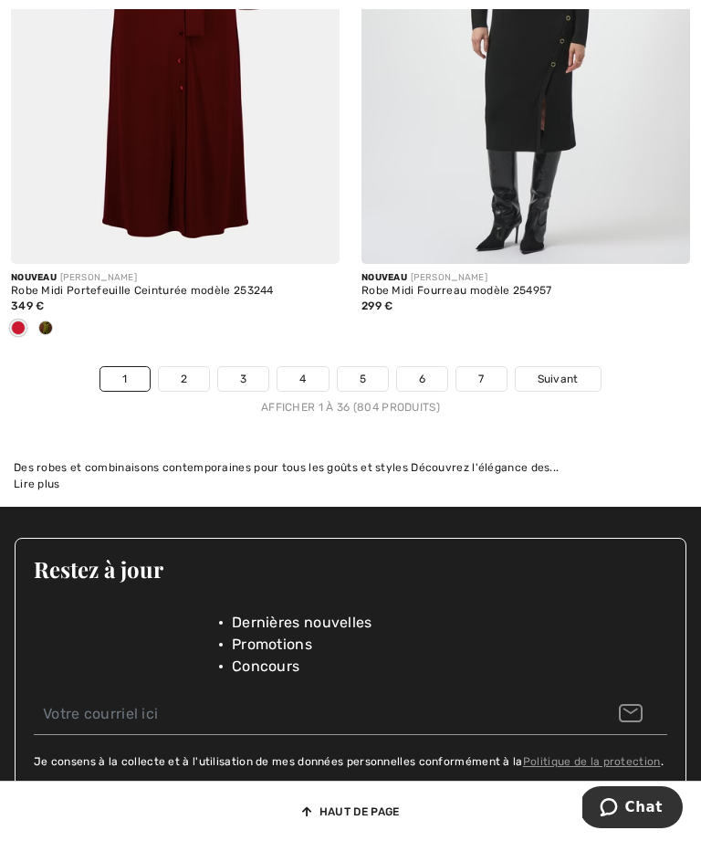
click at [492, 367] on link "7" at bounding box center [480, 379] width 49 height 24
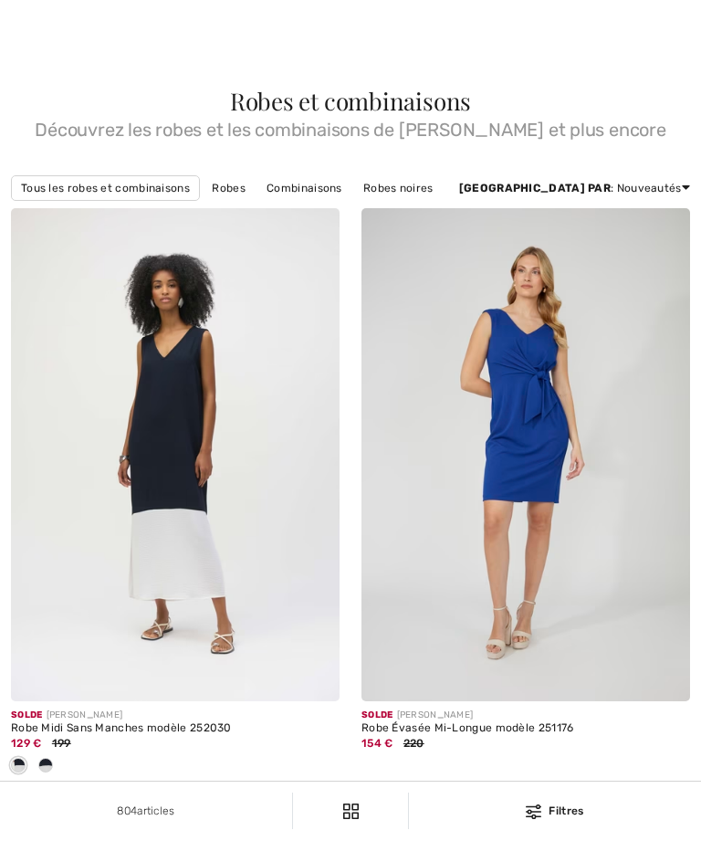
checkbox input "true"
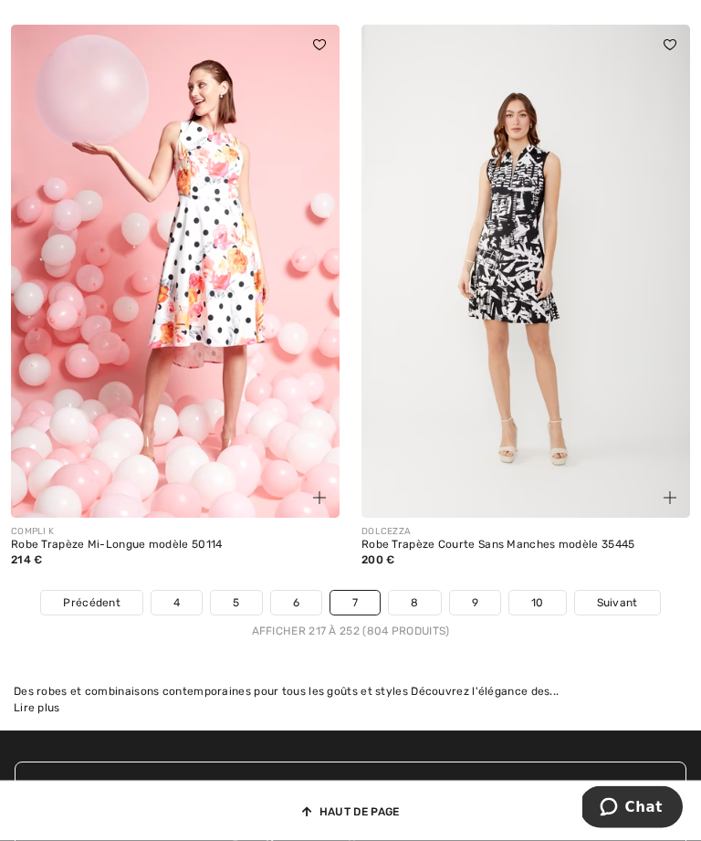
scroll to position [10297, 0]
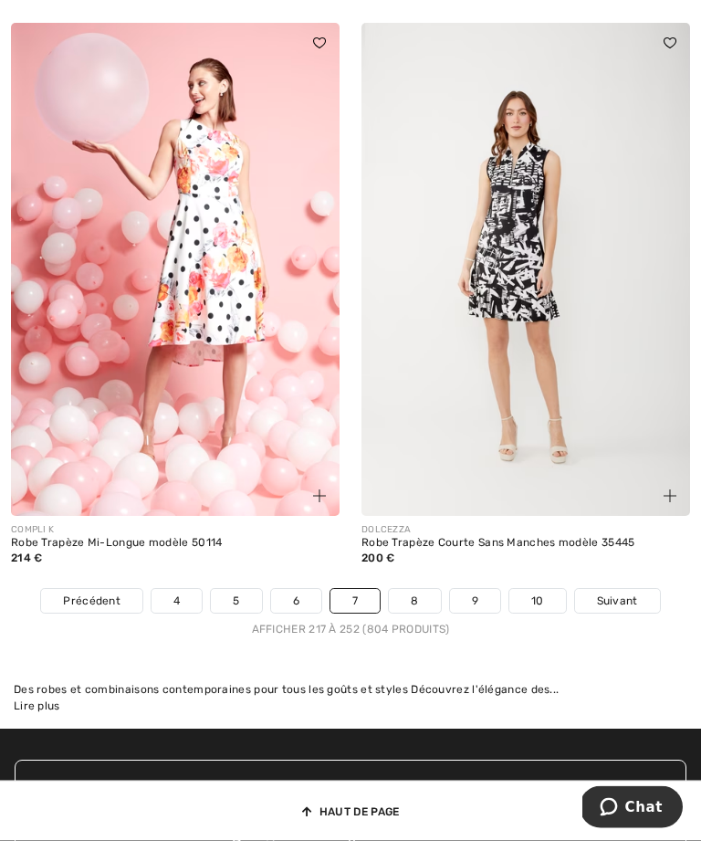
click at [543, 590] on link "10" at bounding box center [537, 602] width 57 height 24
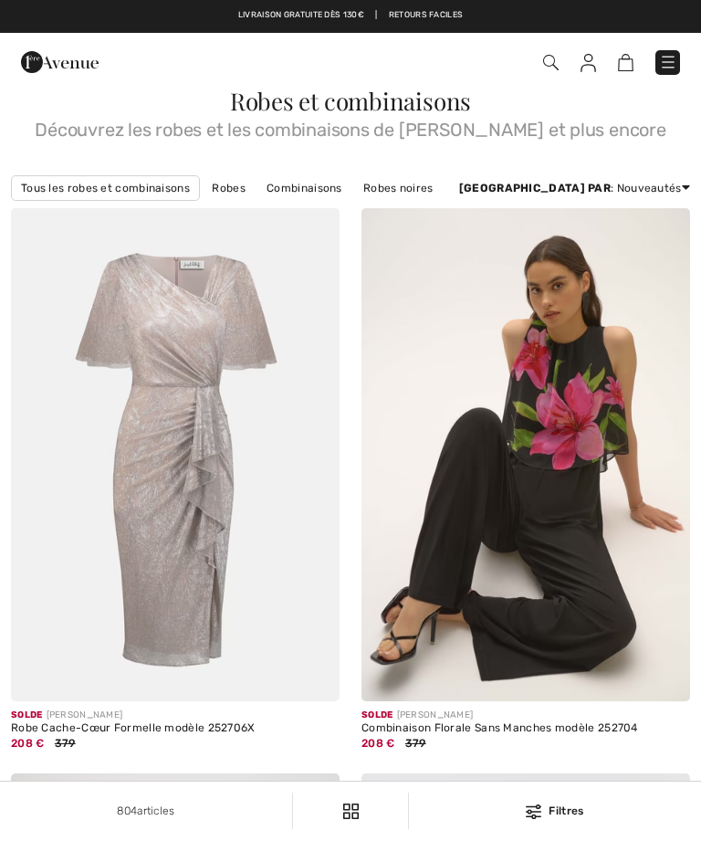
checkbox input "true"
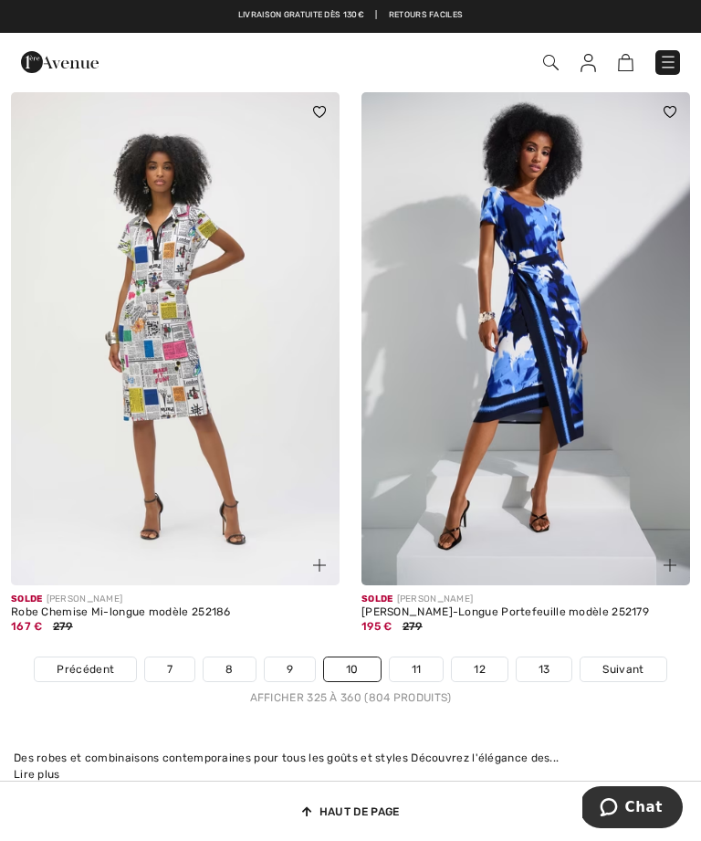
scroll to position [10373, 0]
click at [553, 658] on link "13" at bounding box center [545, 670] width 56 height 24
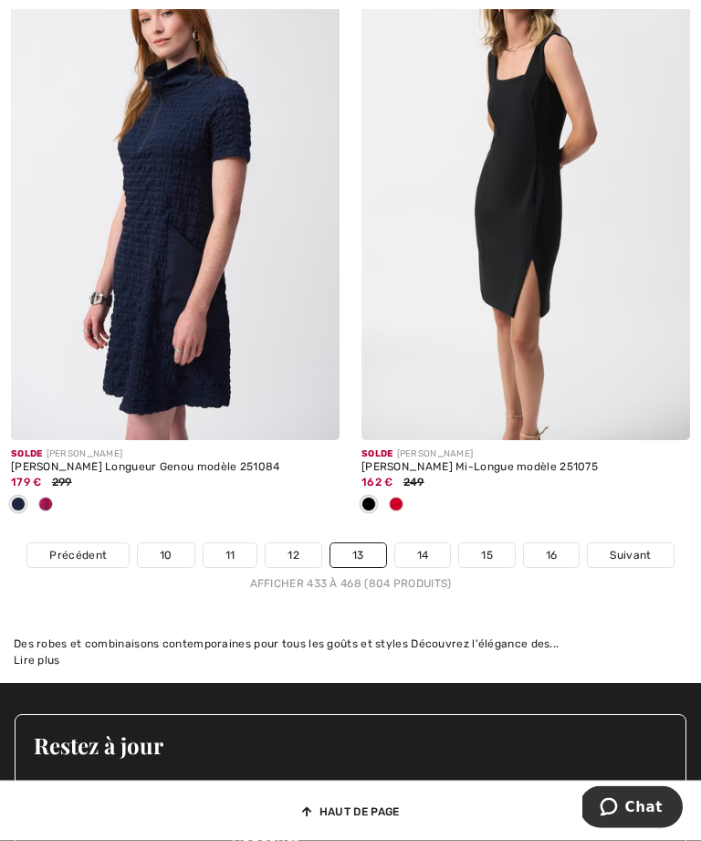
scroll to position [10645, 0]
click at [431, 543] on link "14" at bounding box center [423, 555] width 56 height 24
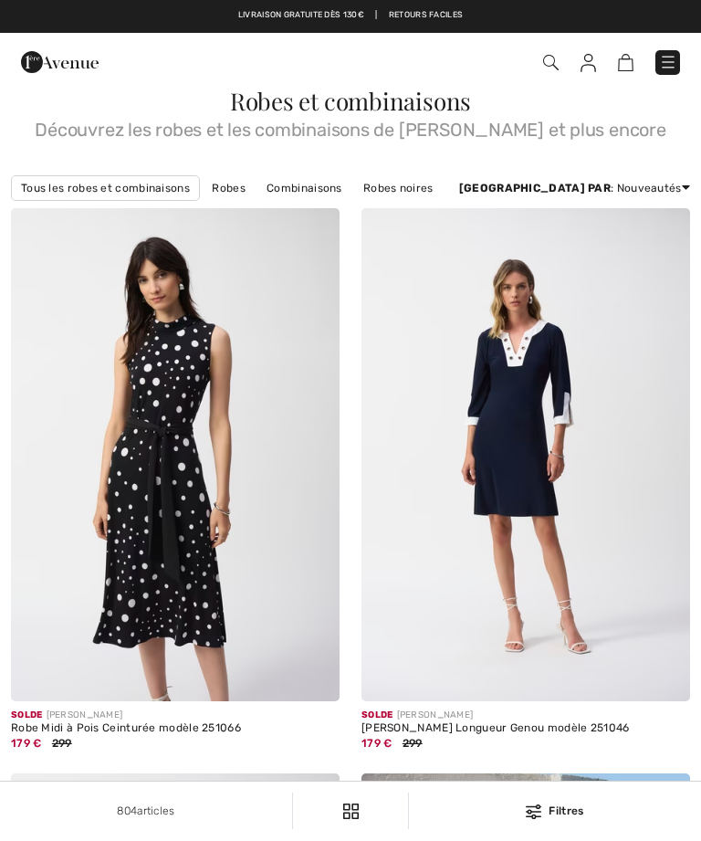
checkbox input "true"
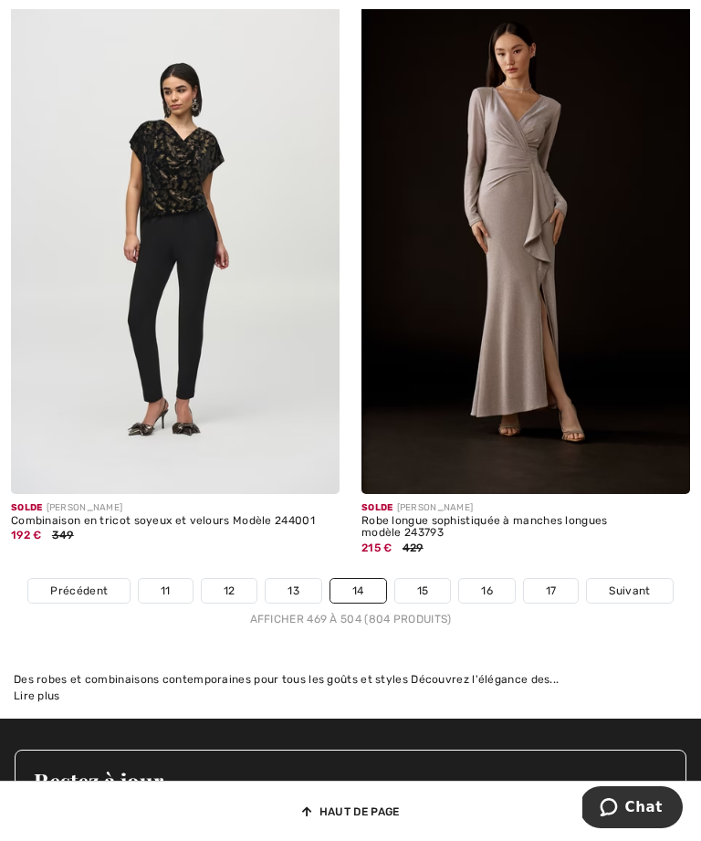
scroll to position [10440, 0]
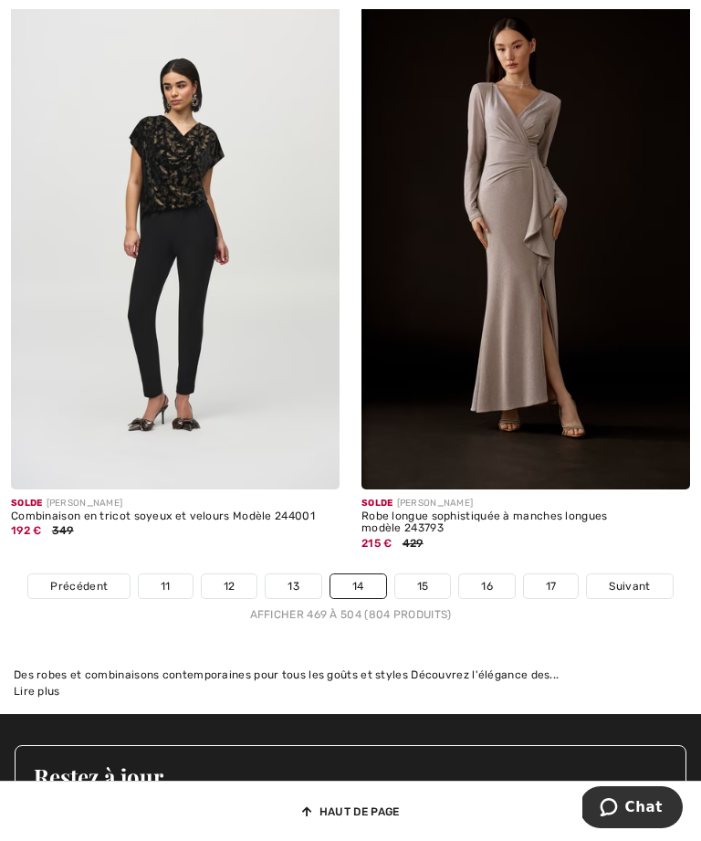
click at [434, 574] on link "15" at bounding box center [423, 586] width 56 height 24
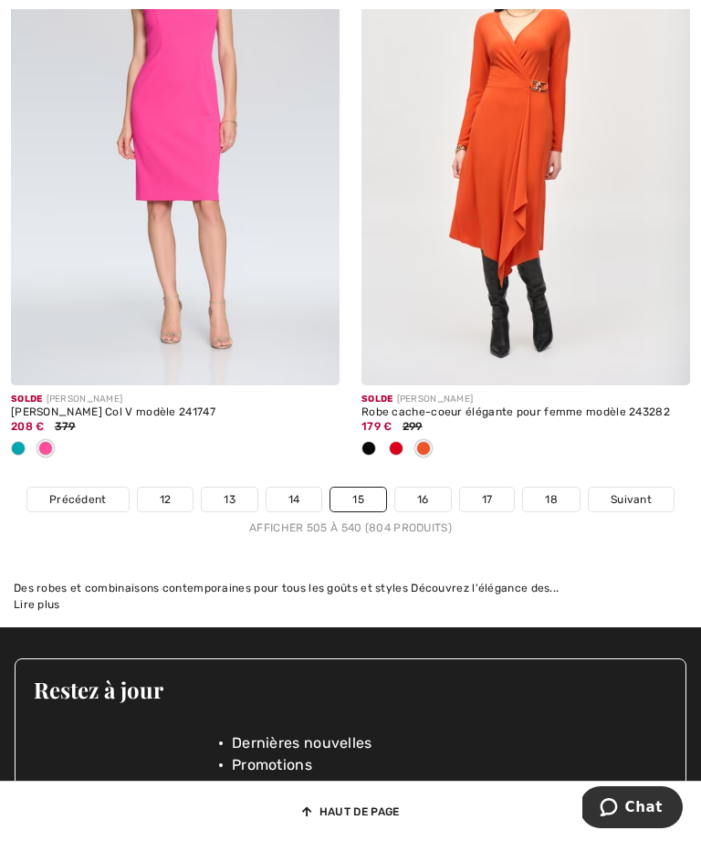
scroll to position [10727, 0]
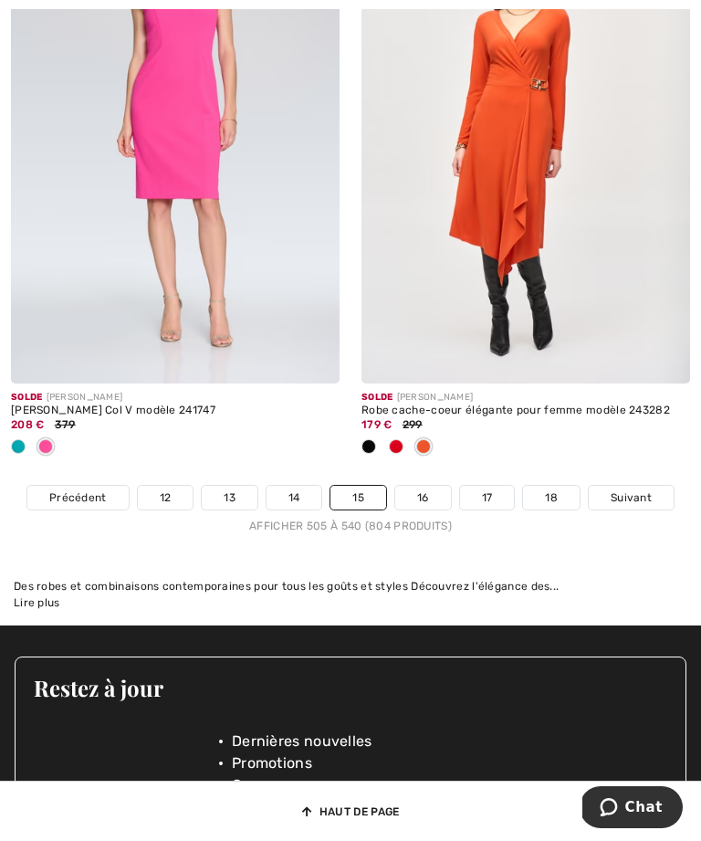
click at [440, 486] on link "16" at bounding box center [423, 498] width 56 height 24
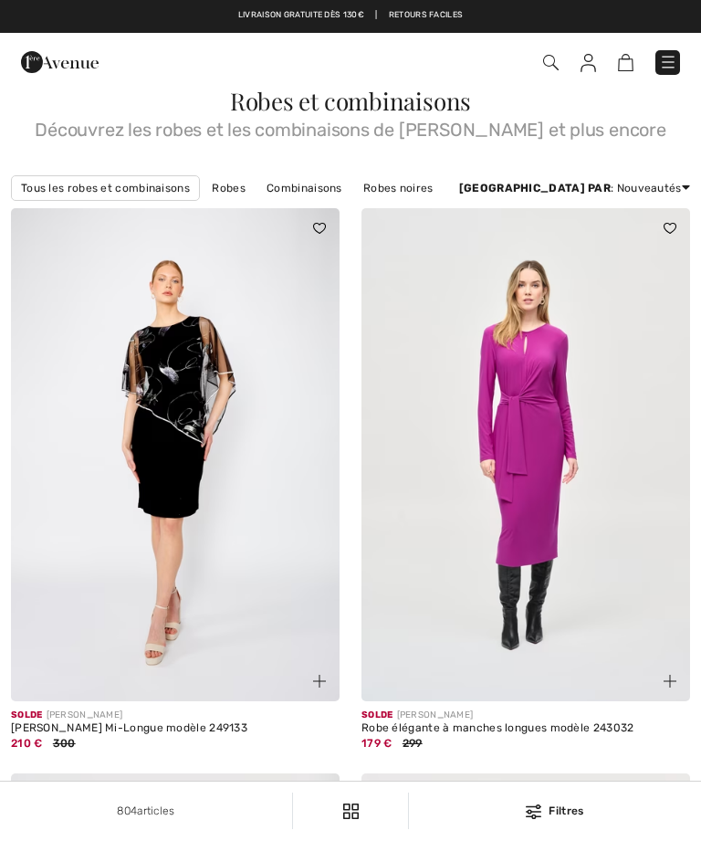
checkbox input "true"
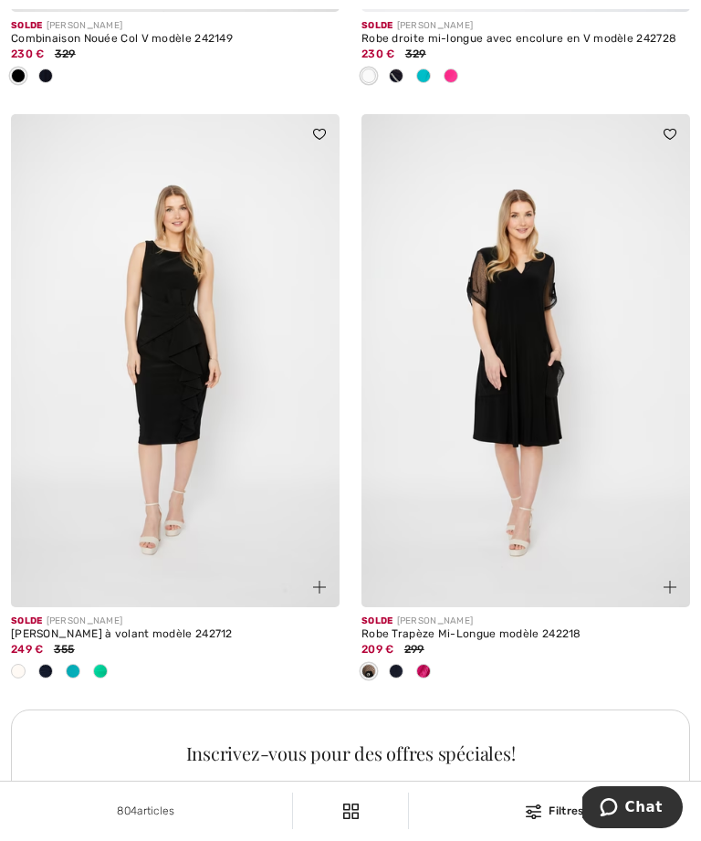
scroll to position [6616, 0]
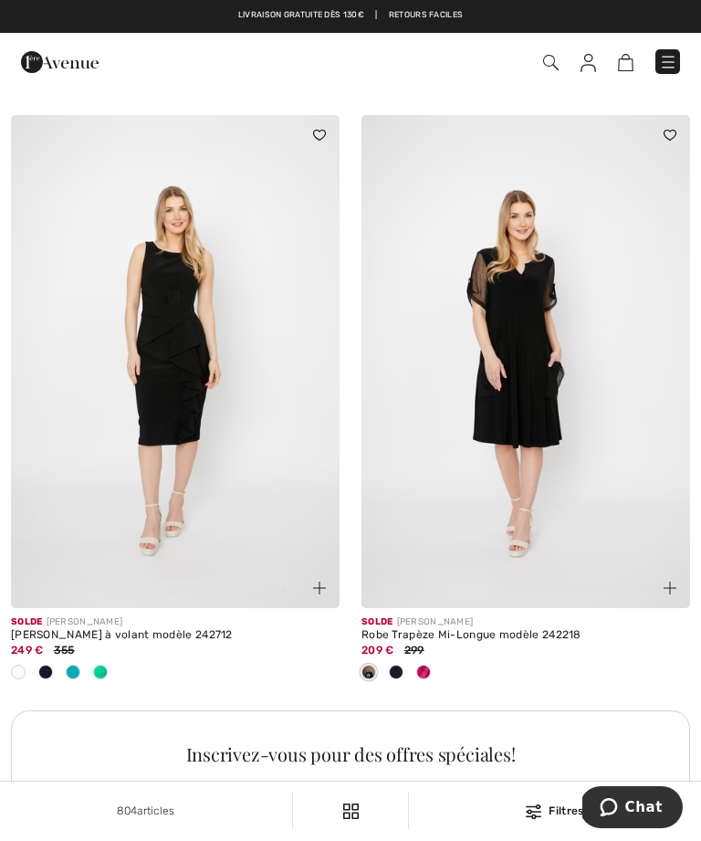
click at [624, 451] on img at bounding box center [526, 361] width 329 height 493
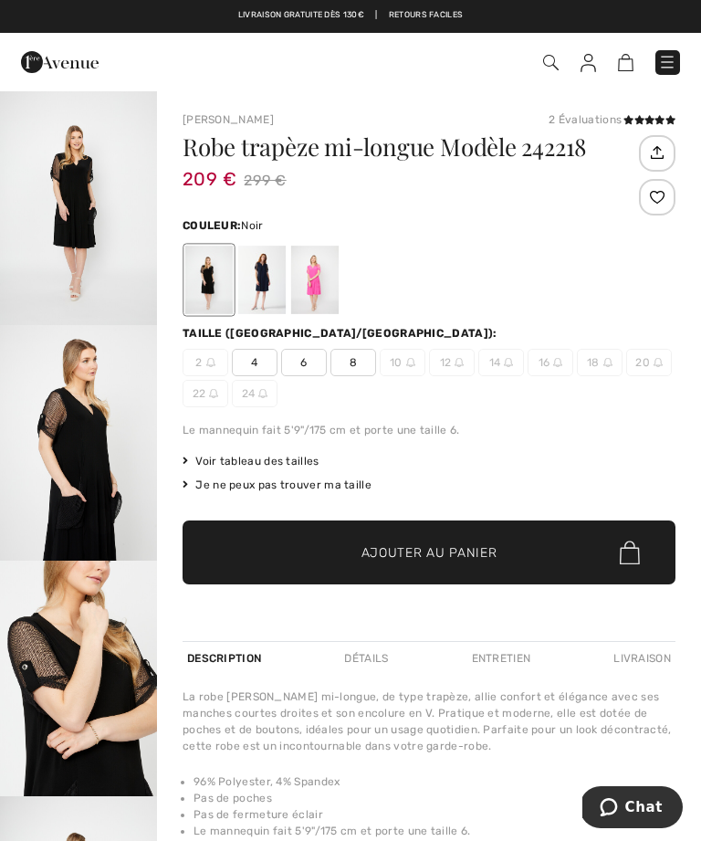
click at [82, 196] on img "1 / 5" at bounding box center [78, 207] width 157 height 236
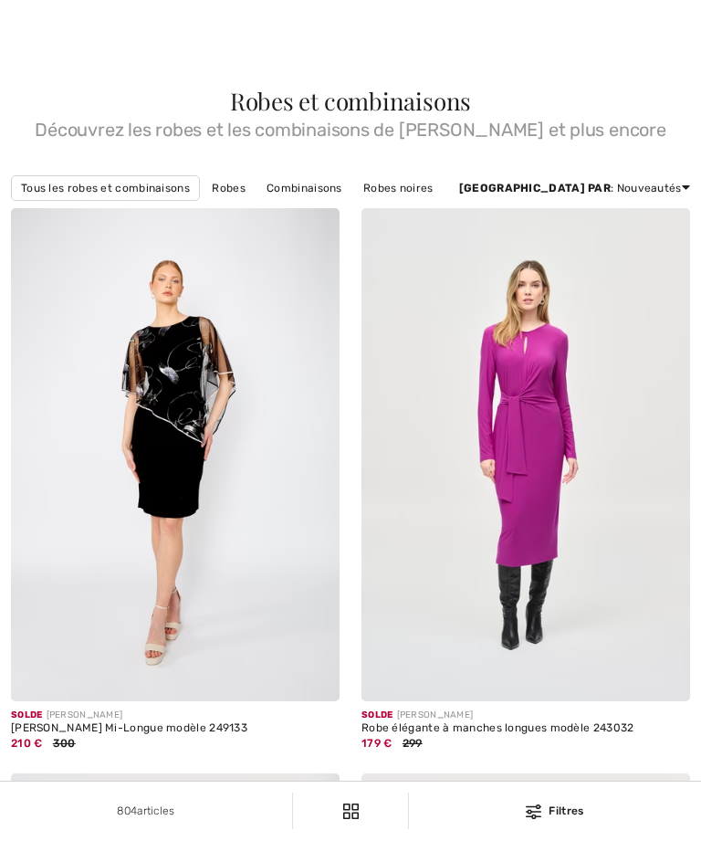
checkbox input "true"
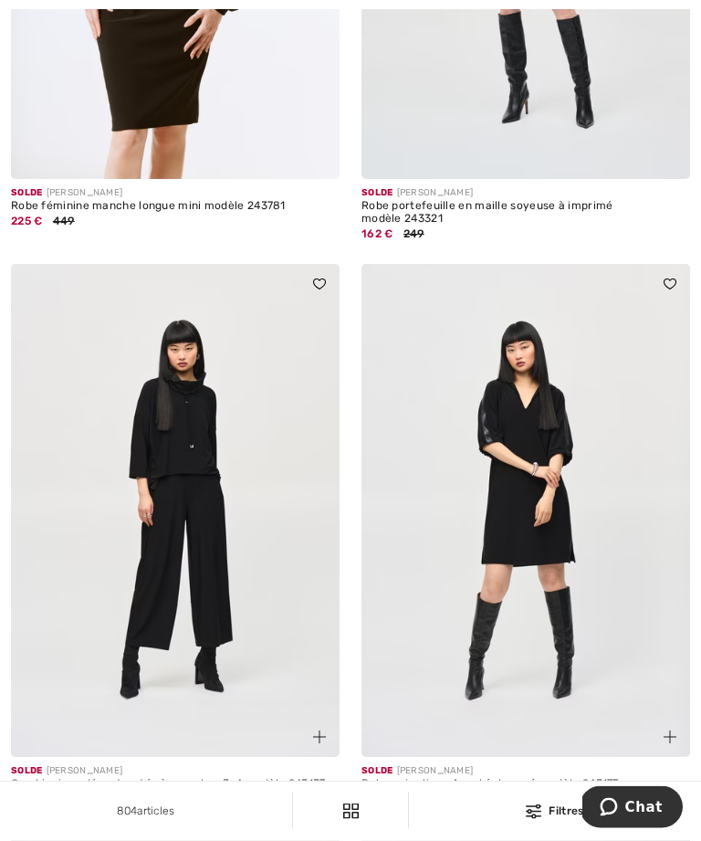
scroll to position [9659, 0]
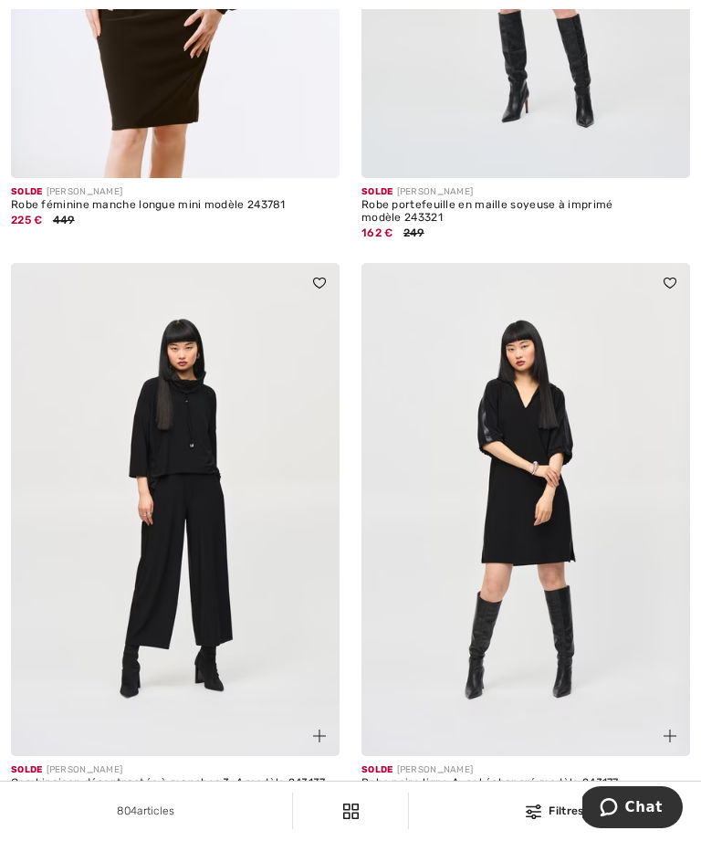
click at [626, 545] on img at bounding box center [526, 509] width 329 height 493
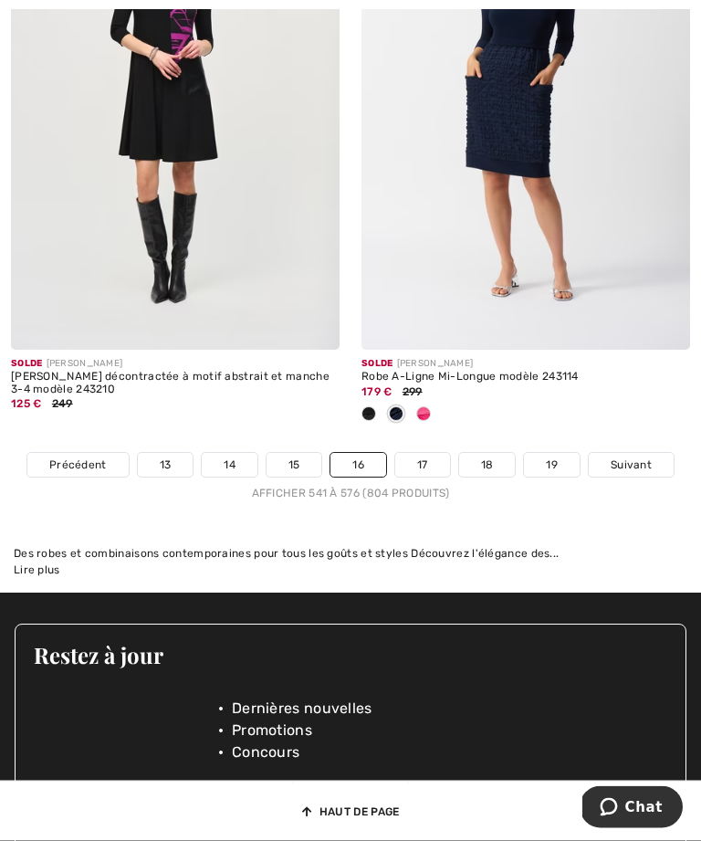
scroll to position [10638, 0]
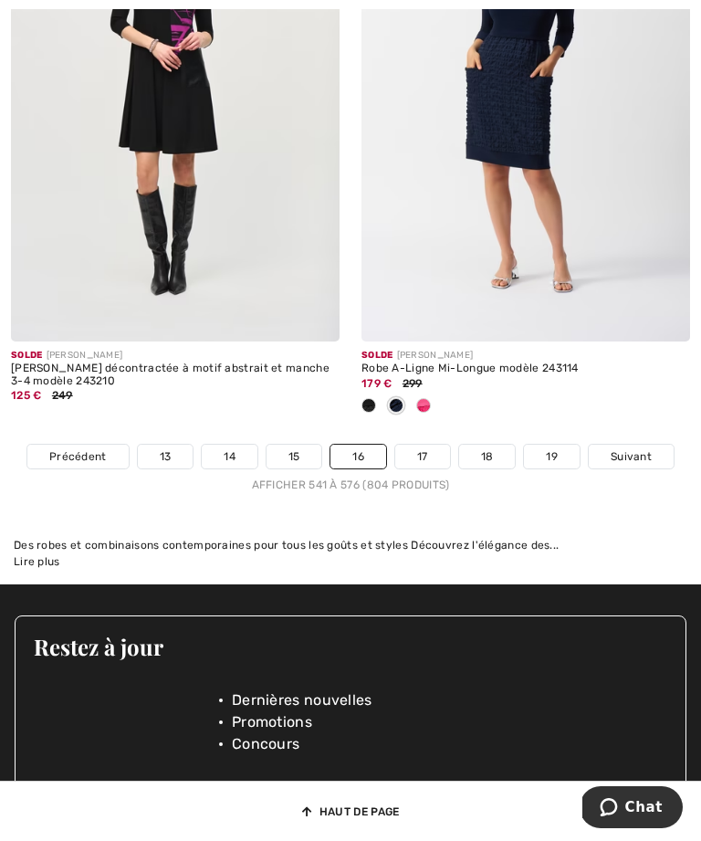
click at [435, 445] on link "17" at bounding box center [422, 457] width 55 height 24
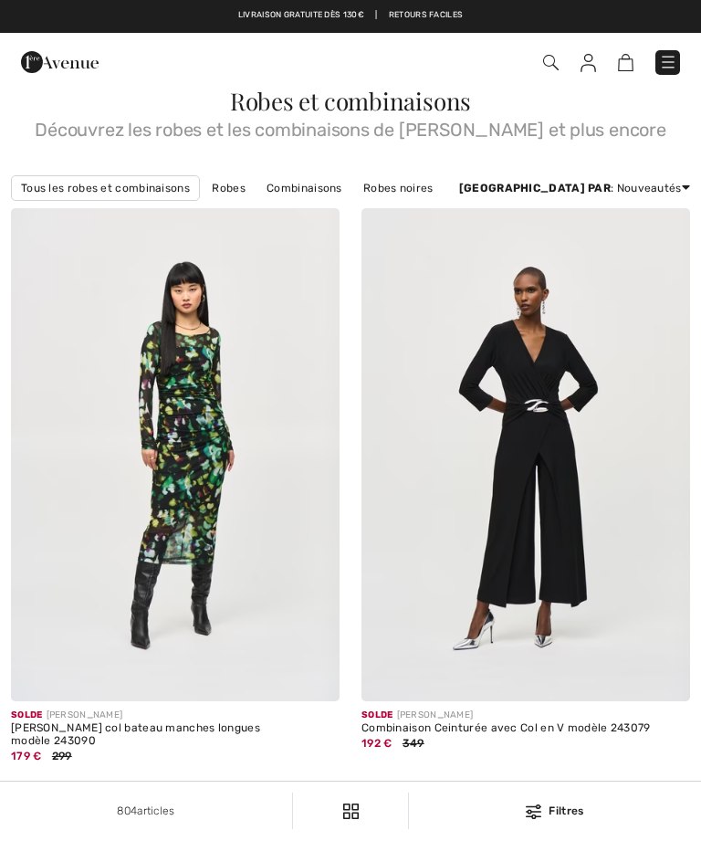
checkbox input "true"
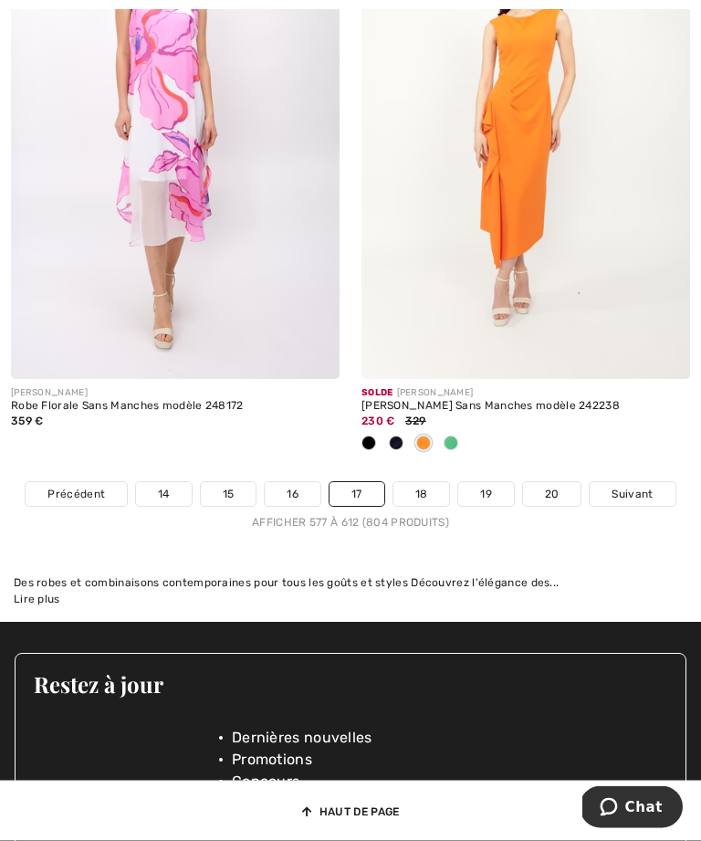
scroll to position [10677, 0]
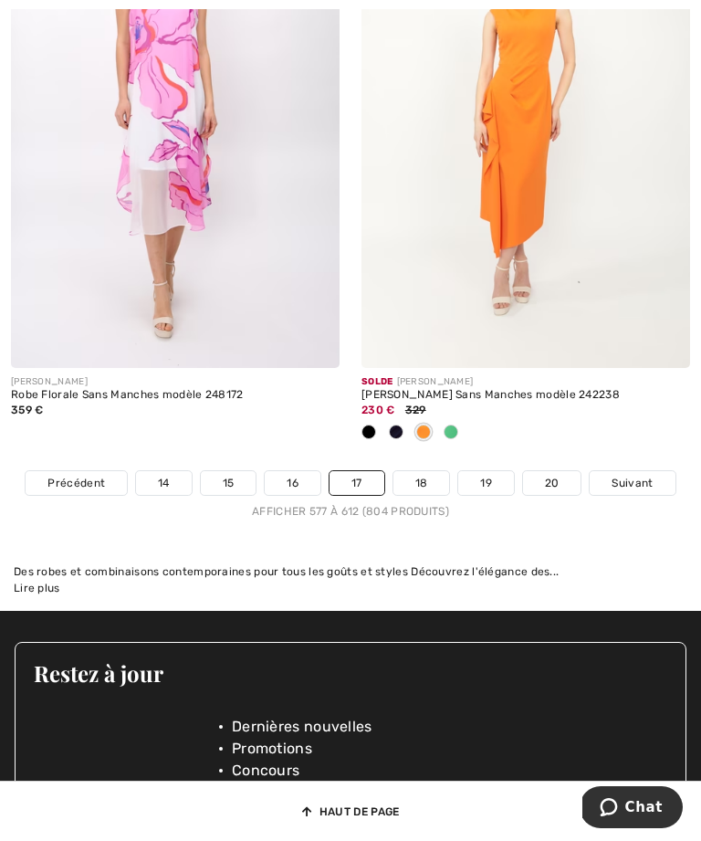
click at [425, 471] on link "18" at bounding box center [422, 483] width 57 height 24
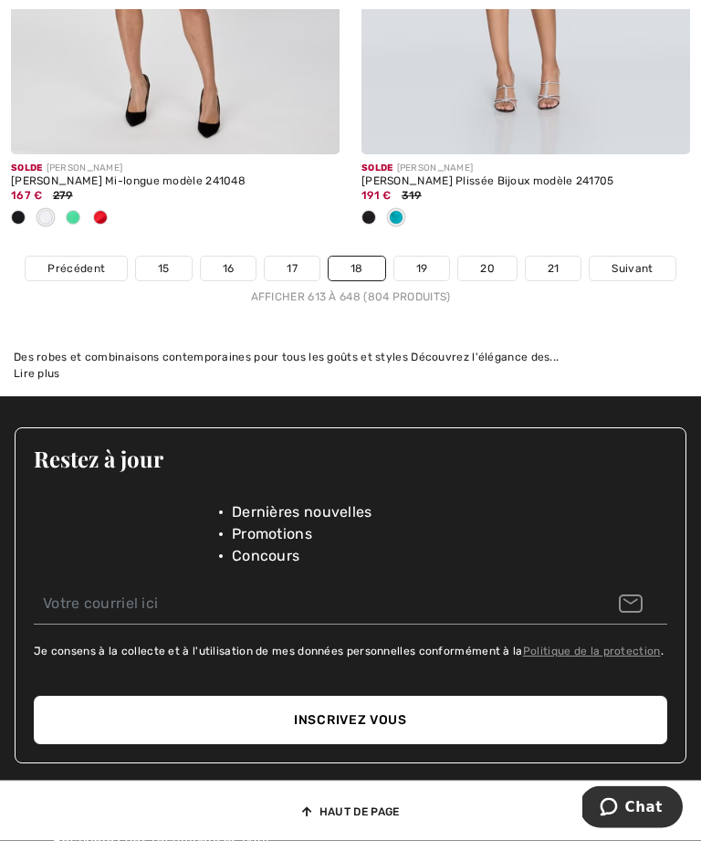
scroll to position [10866, 0]
click at [430, 257] on link "19" at bounding box center [422, 269] width 56 height 24
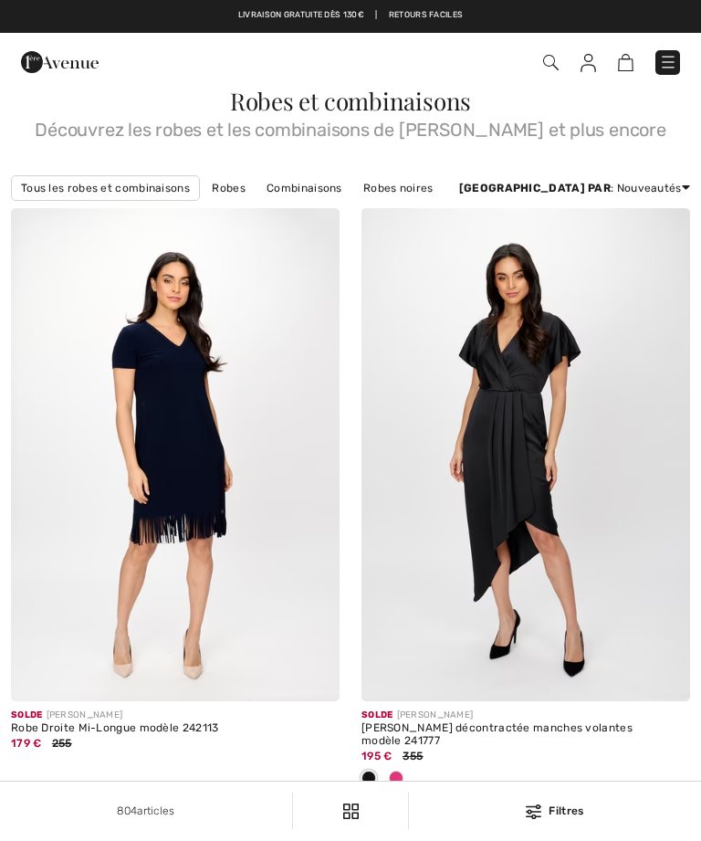
checkbox input "true"
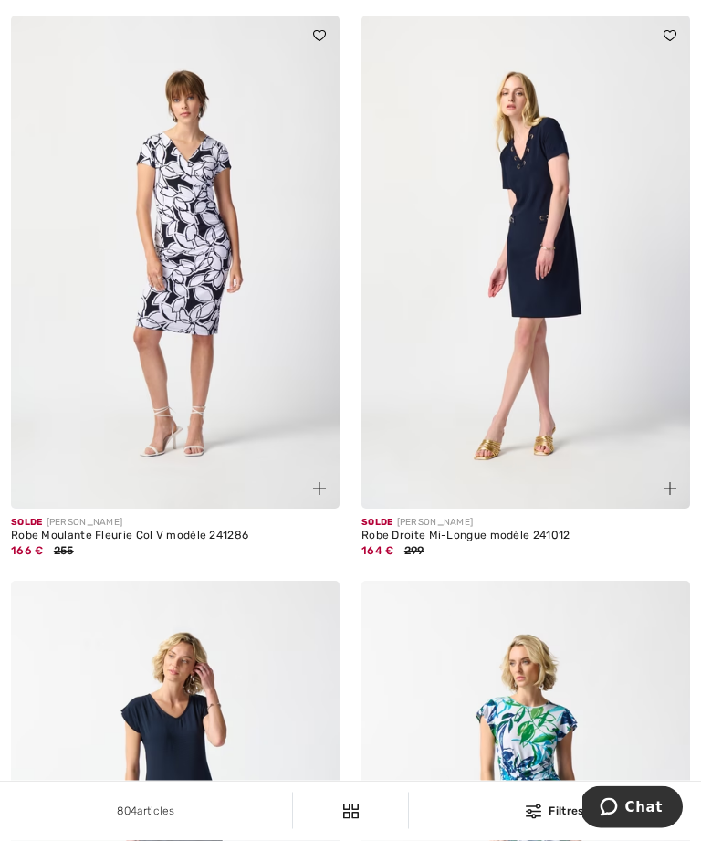
scroll to position [1990, 0]
click at [640, 390] on img at bounding box center [526, 262] width 329 height 493
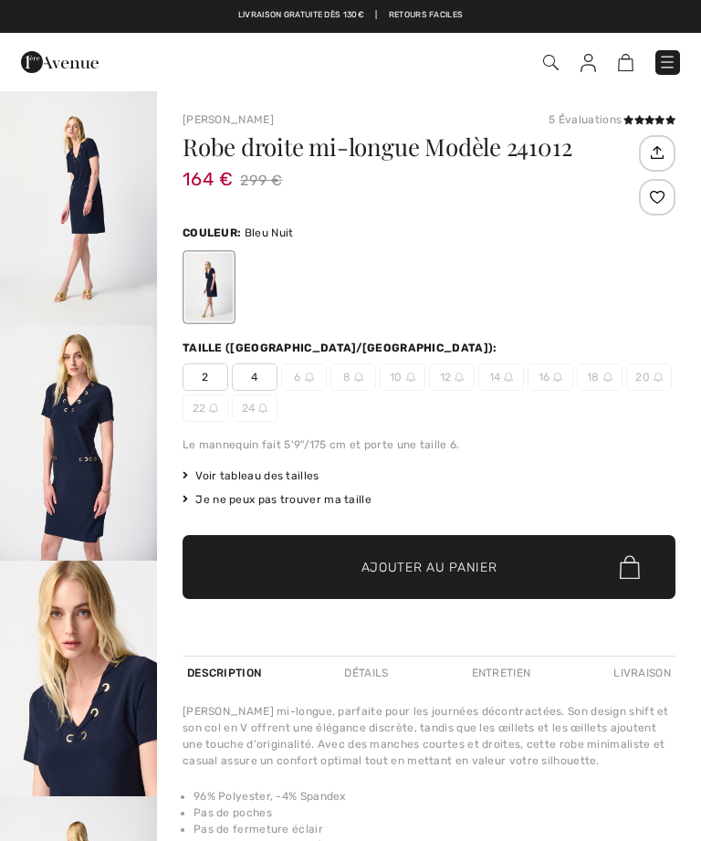
checkbox input "true"
click at [100, 226] on img "1 / 5" at bounding box center [78, 207] width 157 height 236
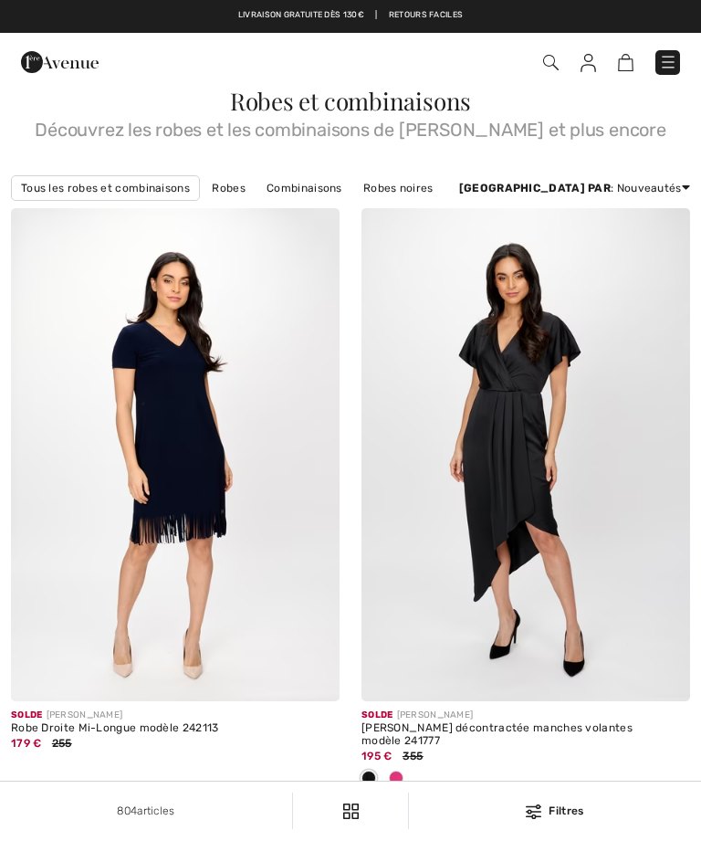
checkbox input "true"
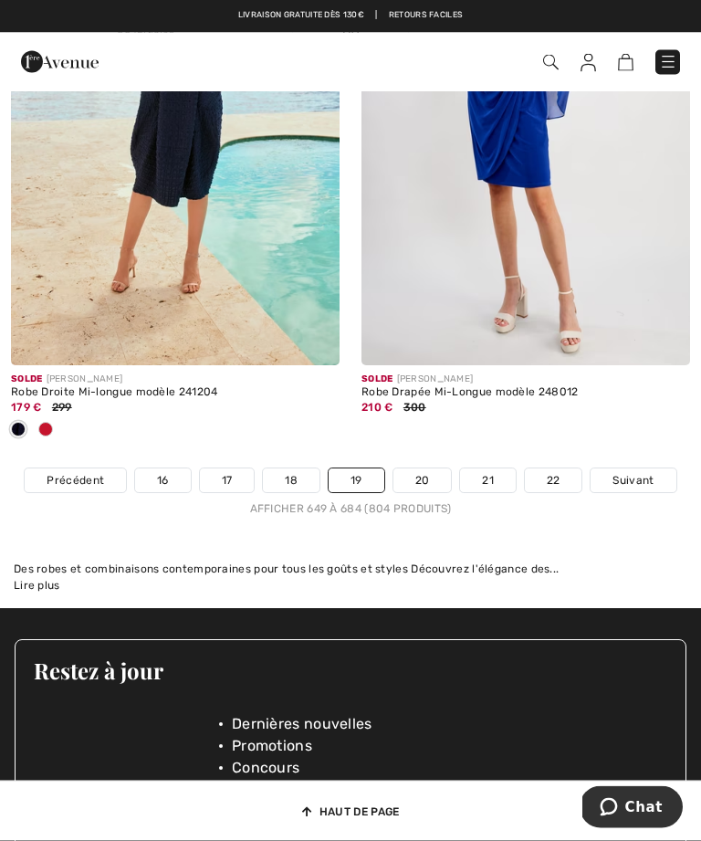
scroll to position [10581, 0]
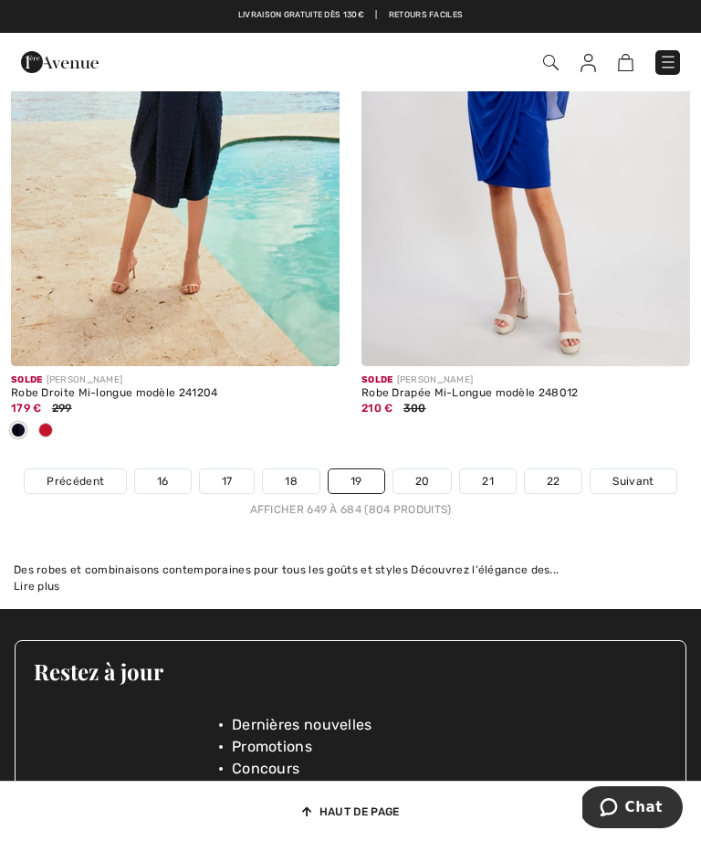
click at [436, 469] on link "20" at bounding box center [423, 481] width 58 height 24
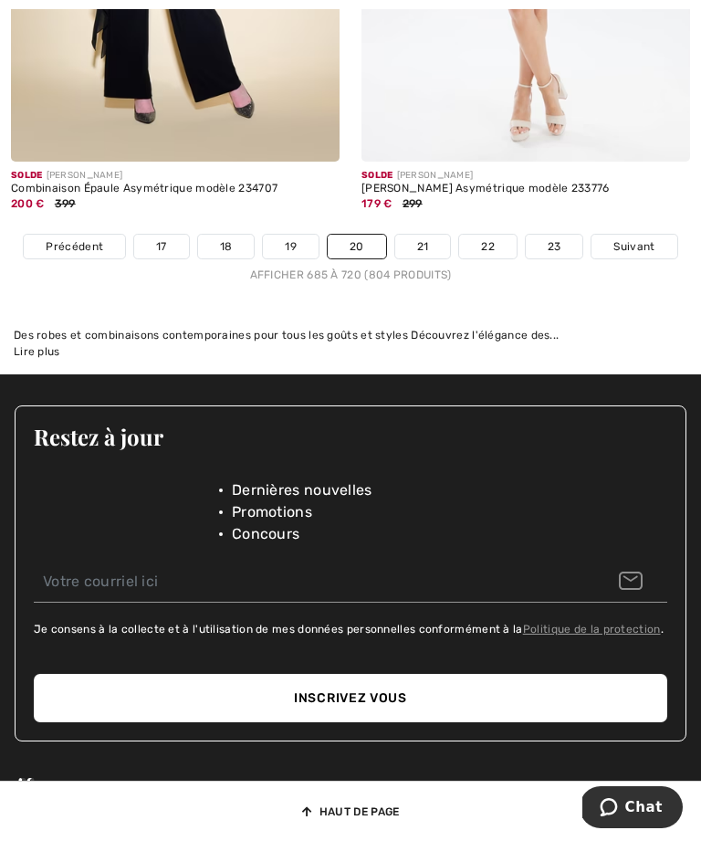
scroll to position [10793, 0]
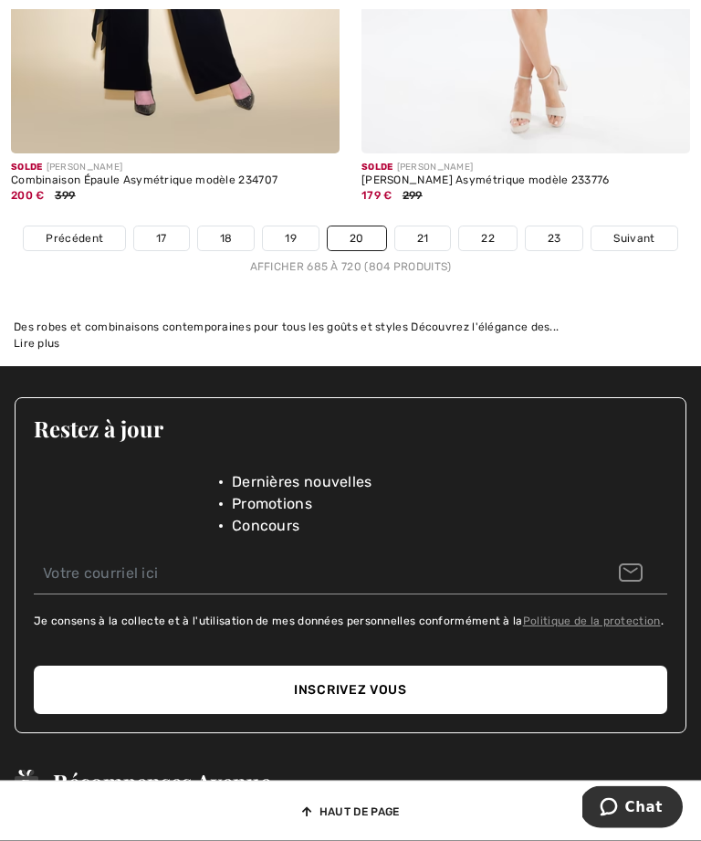
click at [419, 227] on link "21" at bounding box center [423, 239] width 56 height 24
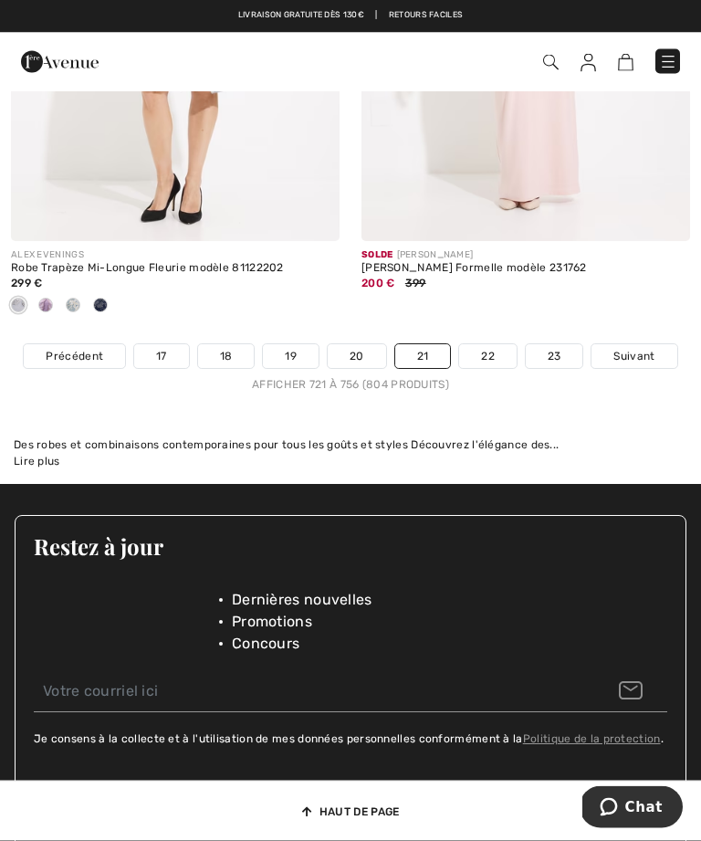
scroll to position [10830, 0]
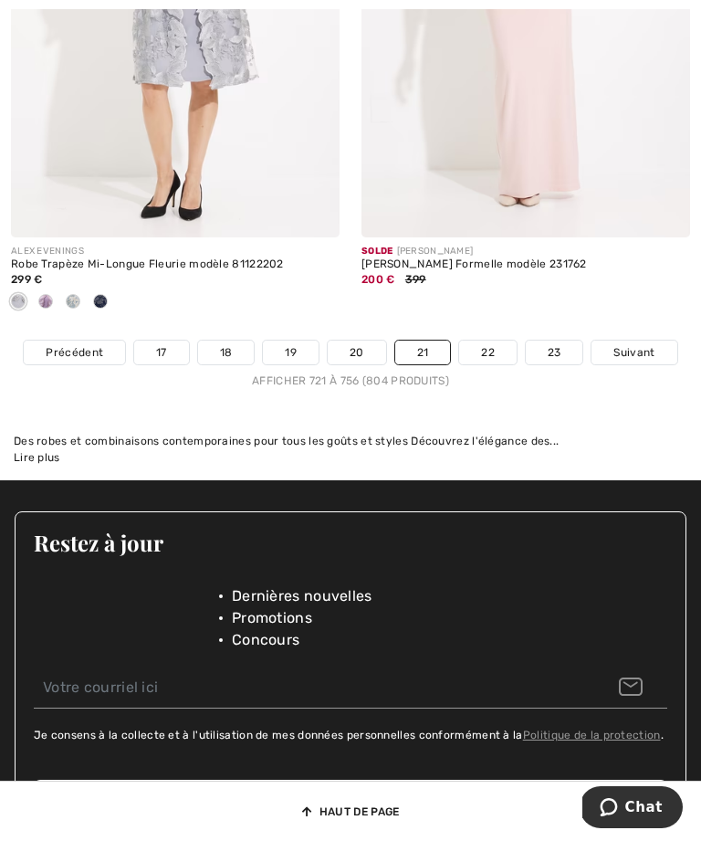
click at [500, 341] on link "22" at bounding box center [488, 353] width 58 height 24
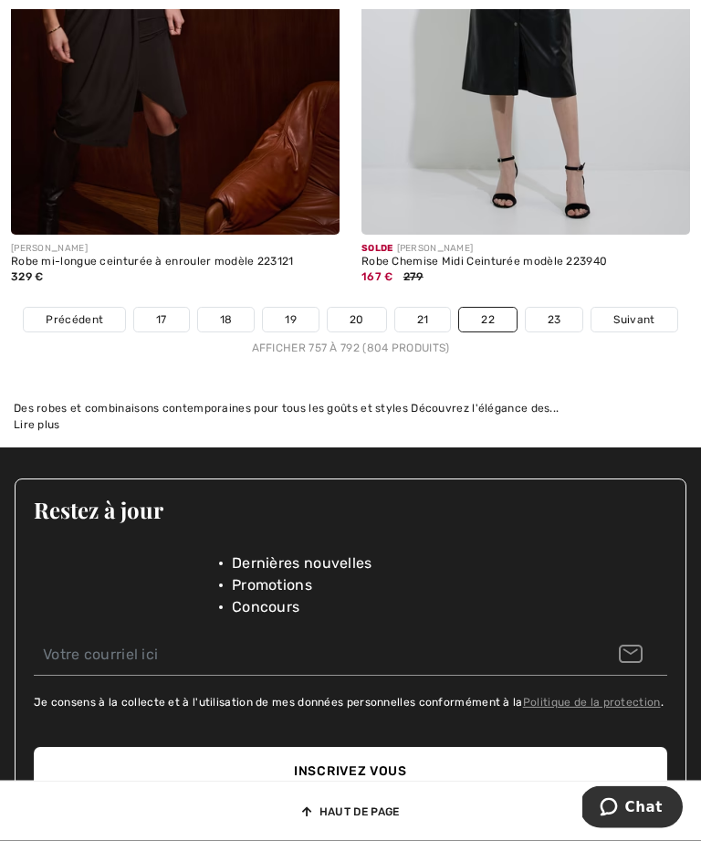
scroll to position [10839, 0]
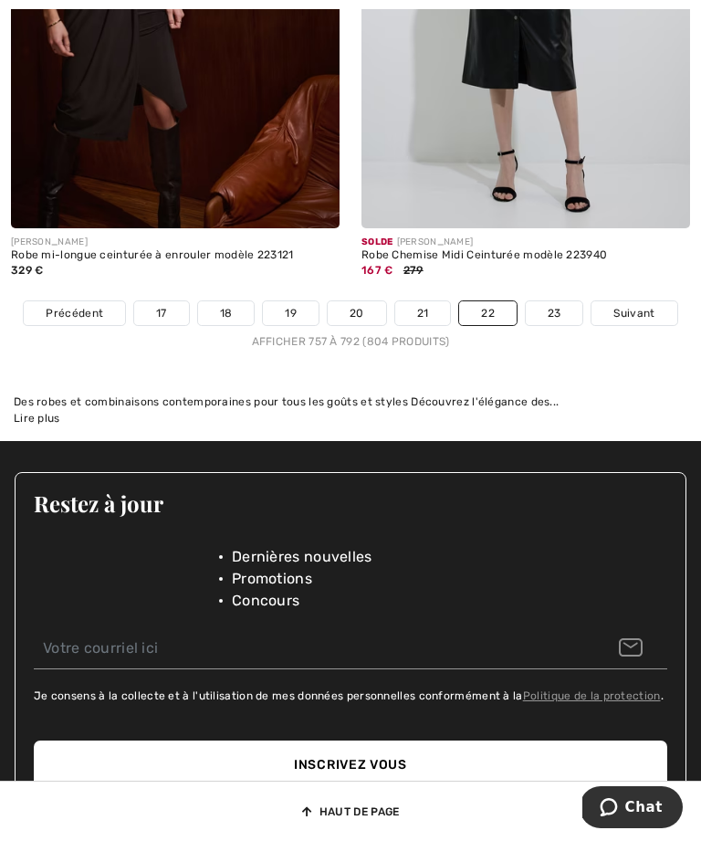
click at [560, 301] on link "23" at bounding box center [555, 313] width 58 height 24
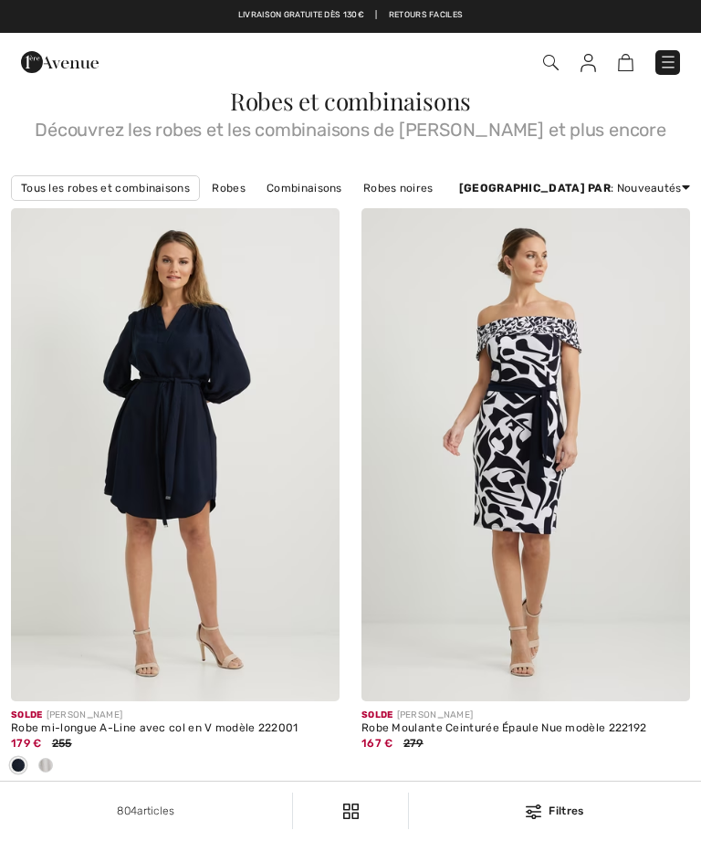
checkbox input "true"
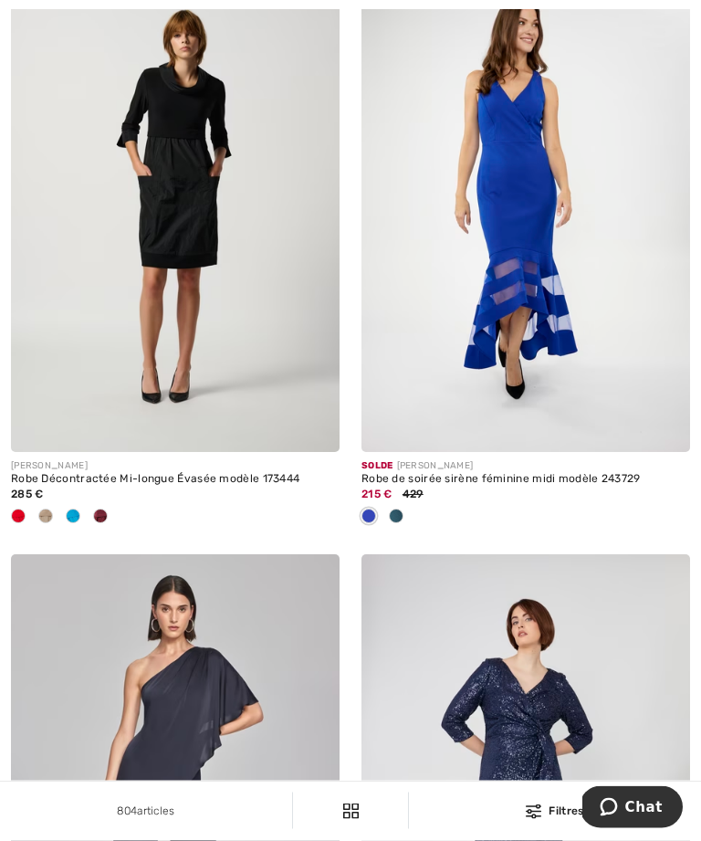
scroll to position [2600, 0]
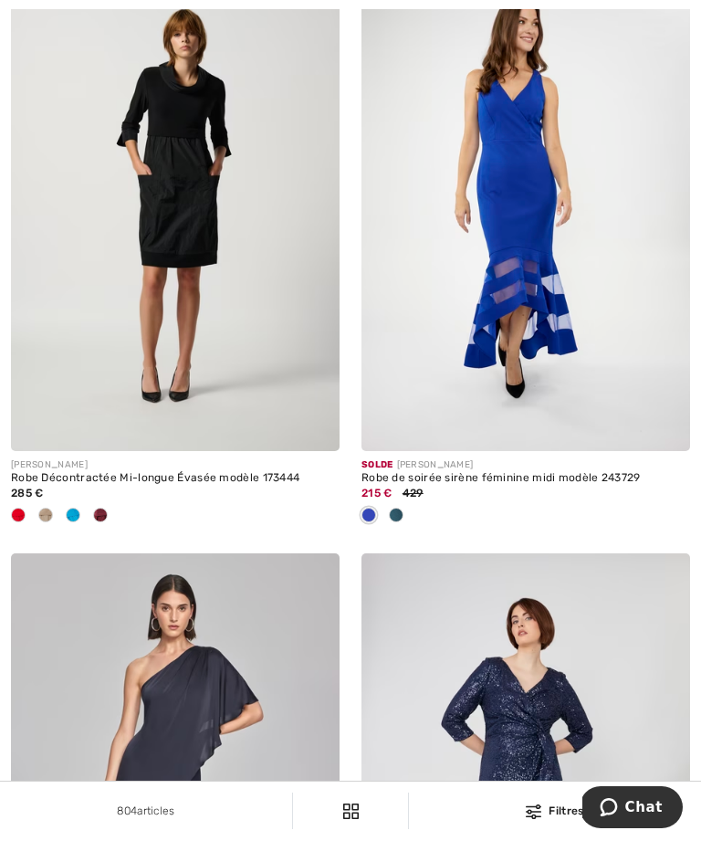
click at [196, 355] on img at bounding box center [175, 204] width 329 height 493
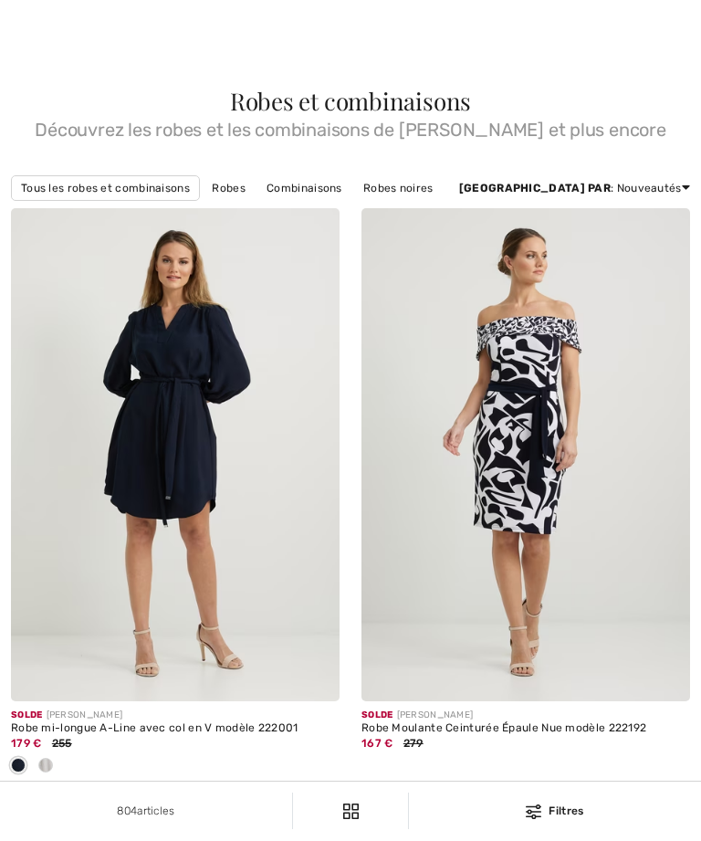
checkbox input "true"
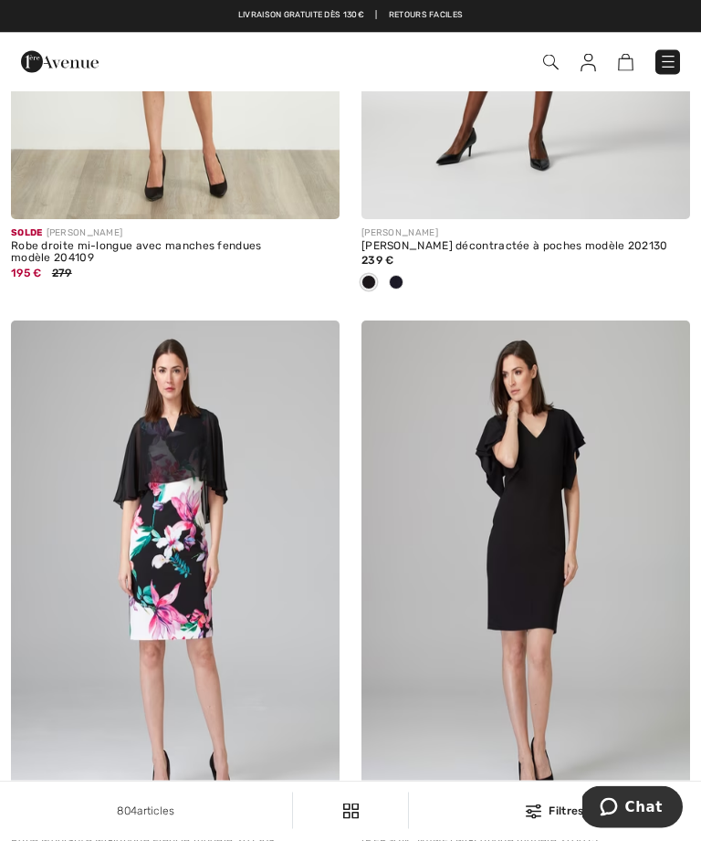
scroll to position [1649, 0]
